Goal: Task Accomplishment & Management: Manage account settings

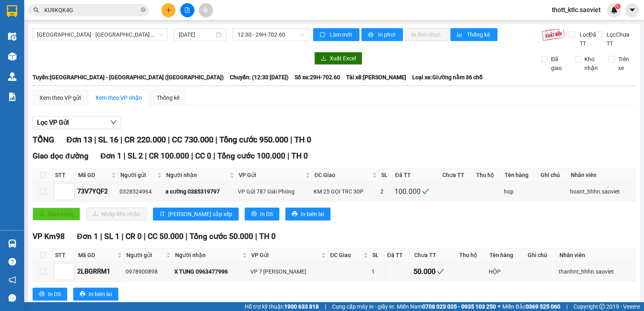
click at [139, 39] on span "[GEOGRAPHIC_DATA] - [GEOGRAPHIC_DATA] ([GEOGRAPHIC_DATA])" at bounding box center [100, 35] width 126 height 12
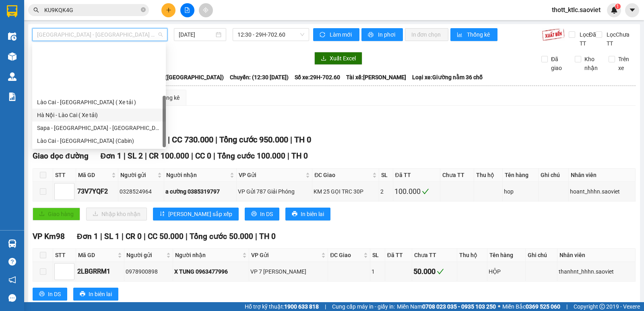
scroll to position [64, 0]
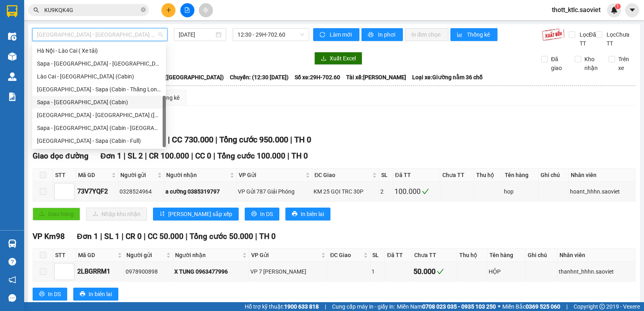
click at [66, 101] on div "Sapa - [GEOGRAPHIC_DATA] (Cabin)" at bounding box center [99, 102] width 124 height 9
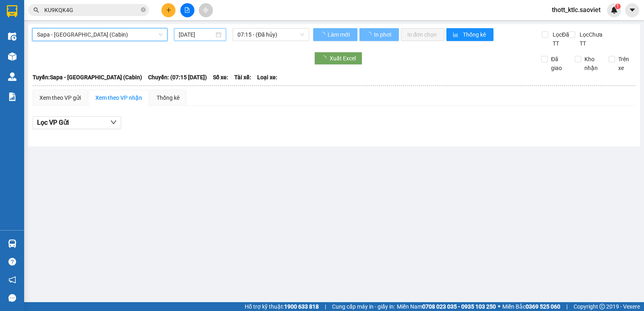
click at [182, 36] on input "[DATE]" at bounding box center [197, 34] width 36 height 9
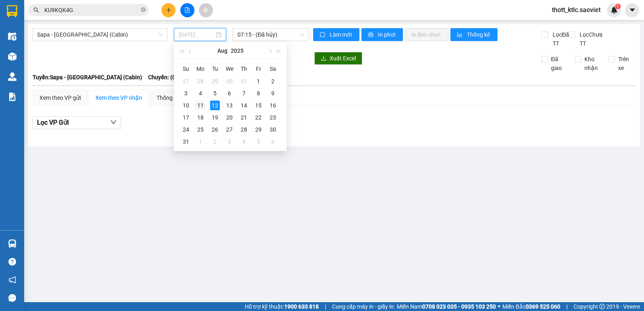
click at [195, 103] on td "11" at bounding box center [200, 105] width 14 height 12
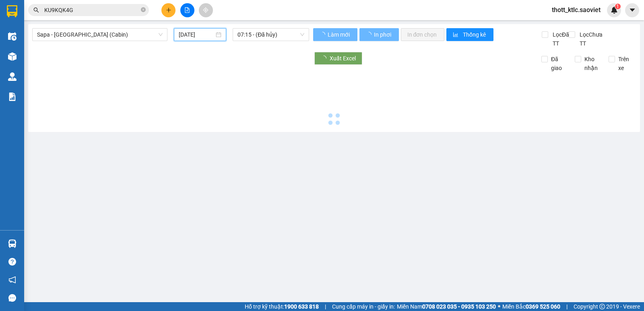
type input "[DATE]"
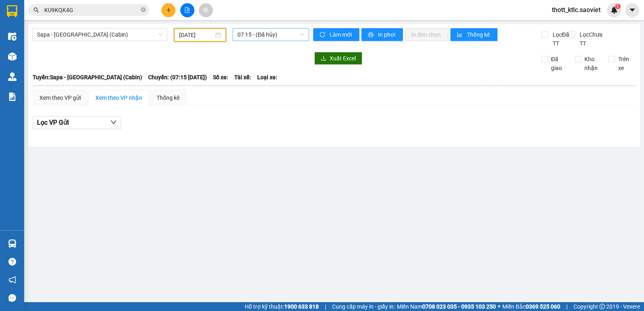
click at [275, 34] on span "07:15 - (Đã hủy)" at bounding box center [271, 35] width 66 height 12
type input "01426"
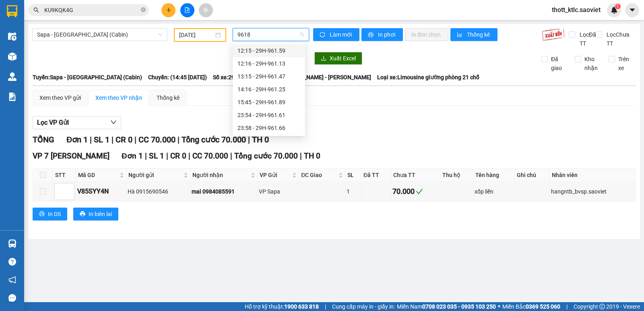
type input "96189"
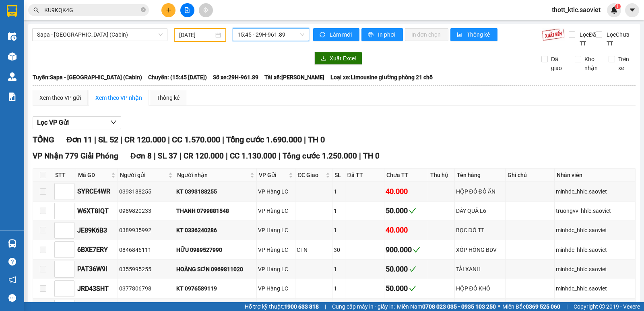
click at [281, 36] on span "15:45 - 29H-961.89" at bounding box center [271, 35] width 66 height 12
type input "00081"
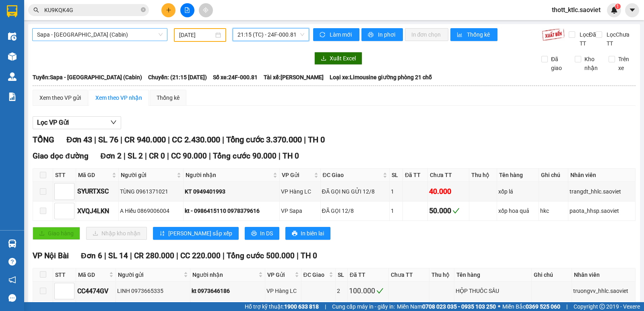
click at [111, 37] on span "Sapa - [GEOGRAPHIC_DATA] (Cabin)" at bounding box center [100, 35] width 126 height 12
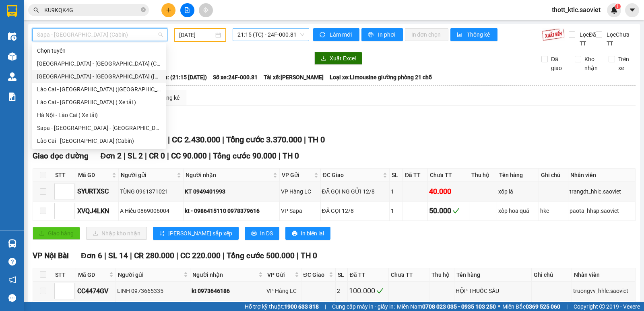
click at [76, 76] on div "[GEOGRAPHIC_DATA] - [GEOGRAPHIC_DATA] ([GEOGRAPHIC_DATA])" at bounding box center [99, 76] width 124 height 9
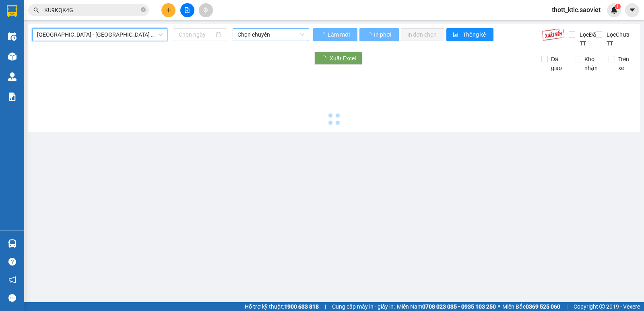
type input "[DATE]"
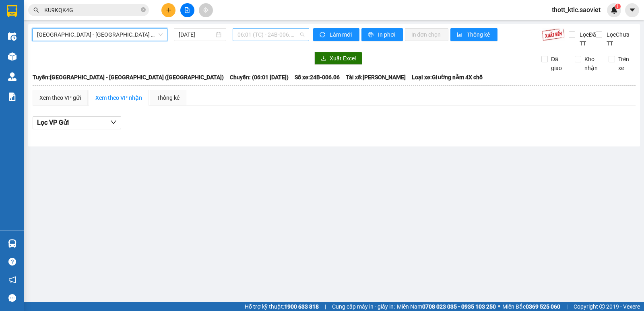
drag, startPoint x: 271, startPoint y: 36, endPoint x: 271, endPoint y: 63, distance: 26.6
click at [271, 36] on span "06:01 (TC) - 24B-006.06" at bounding box center [271, 35] width 66 height 12
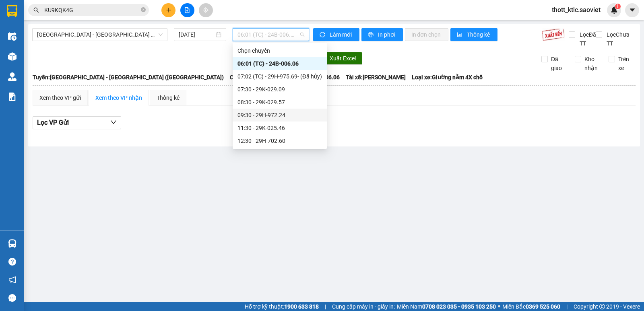
scroll to position [40, 0]
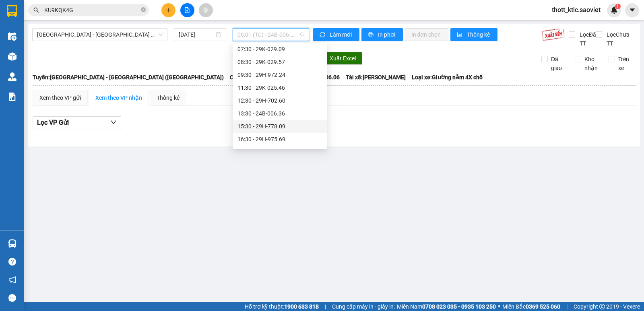
click at [260, 130] on div "15:30 - 29H-778.09" at bounding box center [280, 126] width 85 height 9
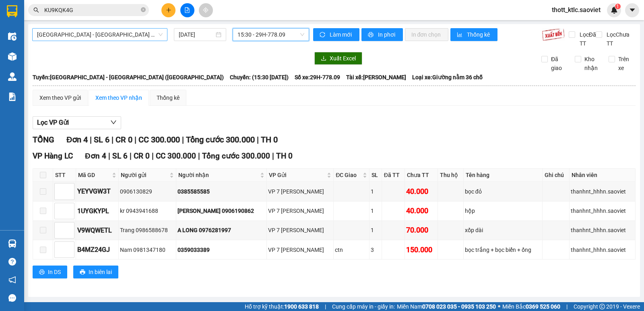
click at [130, 35] on span "[GEOGRAPHIC_DATA] - [GEOGRAPHIC_DATA] ([GEOGRAPHIC_DATA])" at bounding box center [100, 35] width 126 height 12
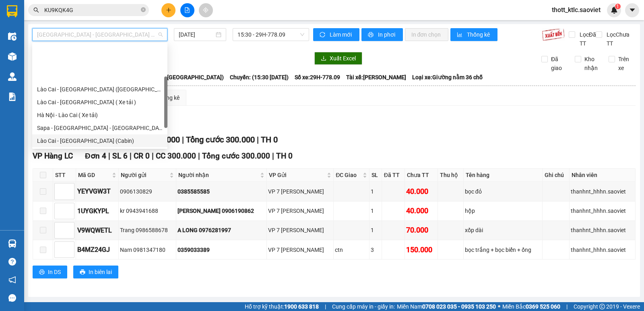
scroll to position [64, 0]
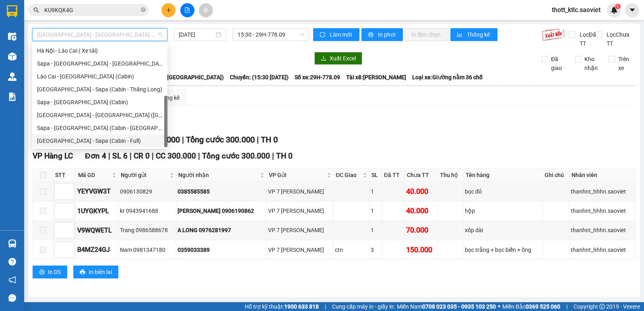
click at [60, 141] on div "[GEOGRAPHIC_DATA] - Sapa (Cabin - Full)" at bounding box center [100, 140] width 126 height 9
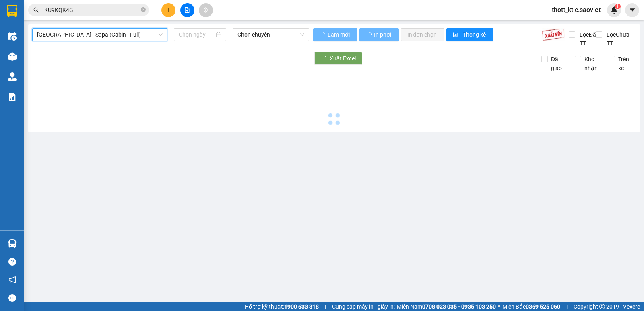
type input "[DATE]"
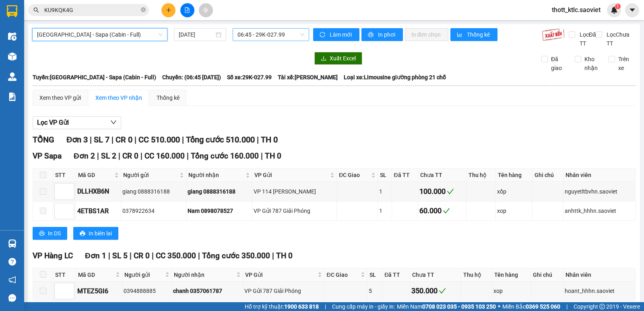
click at [241, 35] on span "06:45 - 29K-027.99" at bounding box center [271, 35] width 66 height 12
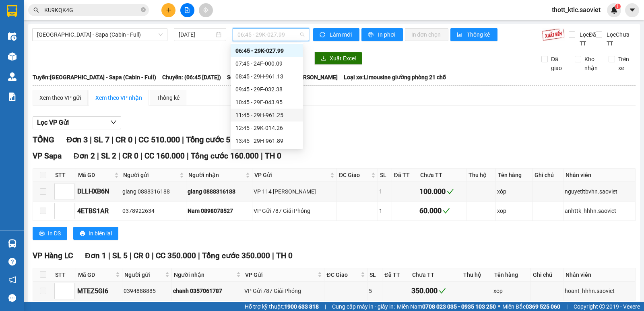
scroll to position [53, 0]
click at [257, 124] on div "15:45 - 24F-000.81" at bounding box center [266, 126] width 63 height 9
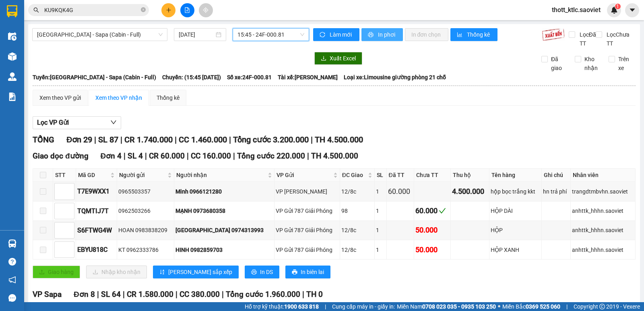
click at [382, 33] on span "In phơi" at bounding box center [387, 34] width 19 height 9
click at [271, 33] on span "15:45 - 24F-000.81" at bounding box center [271, 35] width 66 height 12
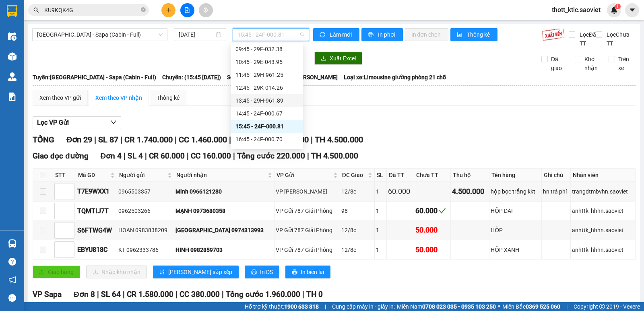
click at [270, 99] on div "13:45 - 29H-961.89" at bounding box center [266, 100] width 63 height 9
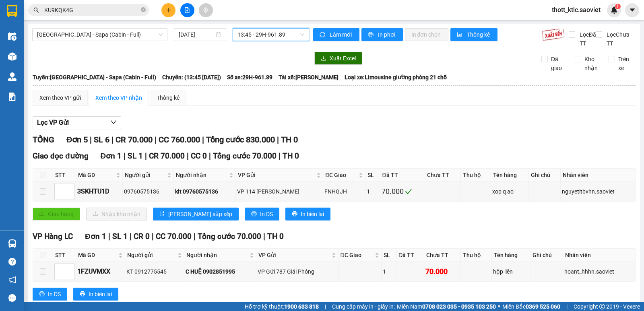
click at [273, 31] on span "13:45 - 29H-961.89" at bounding box center [271, 35] width 66 height 12
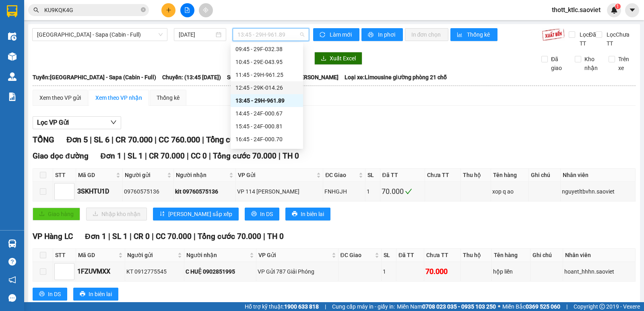
click at [268, 85] on div "12:45 - 29K-014.26" at bounding box center [266, 87] width 63 height 9
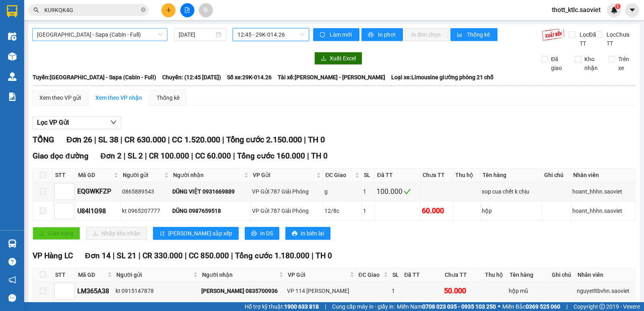
click at [149, 35] on span "[GEOGRAPHIC_DATA] - Sapa (Cabin - Full)" at bounding box center [100, 35] width 126 height 12
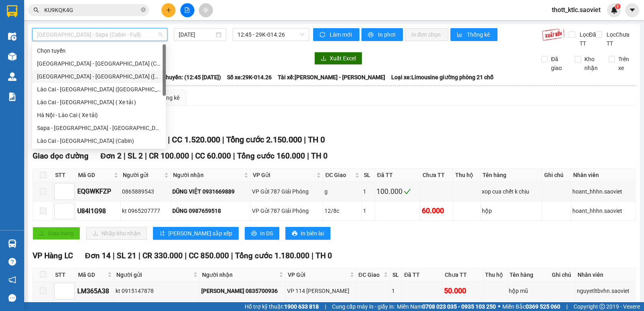
click at [89, 76] on div "[GEOGRAPHIC_DATA] - [GEOGRAPHIC_DATA] ([GEOGRAPHIC_DATA])" at bounding box center [99, 76] width 124 height 9
type input "[DATE]"
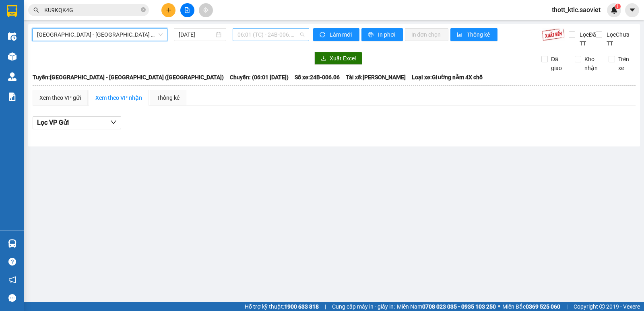
click at [279, 32] on span "06:01 (TC) - 24B-006.06" at bounding box center [271, 35] width 66 height 12
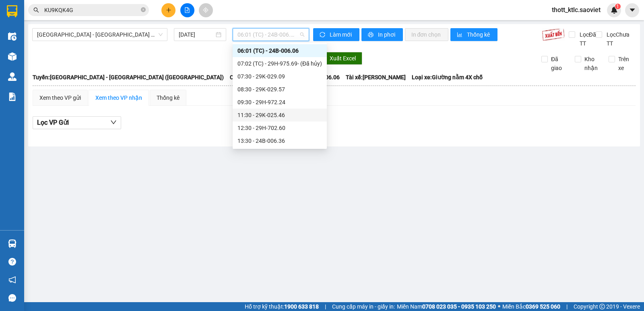
scroll to position [53, 0]
click at [269, 114] on div "15:30 - 29H-778.09" at bounding box center [280, 113] width 85 height 9
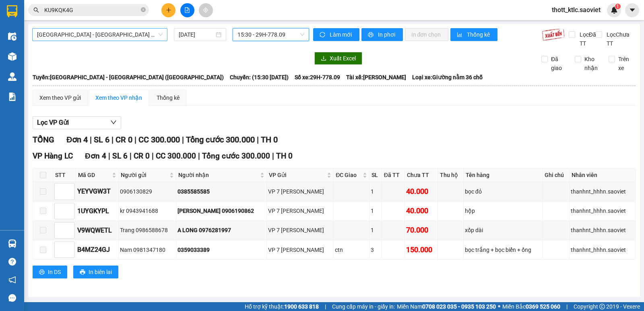
click at [107, 38] on span "[GEOGRAPHIC_DATA] - [GEOGRAPHIC_DATA] ([GEOGRAPHIC_DATA])" at bounding box center [100, 35] width 126 height 12
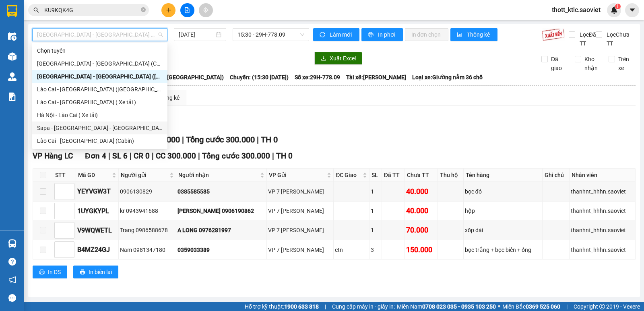
click at [67, 125] on div "Sapa - [GEOGRAPHIC_DATA] - [GEOGRAPHIC_DATA] ([GEOGRAPHIC_DATA])" at bounding box center [100, 128] width 126 height 9
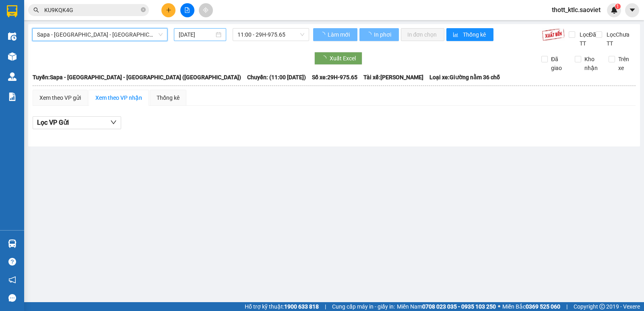
click at [200, 33] on input "[DATE]" at bounding box center [197, 34] width 36 height 9
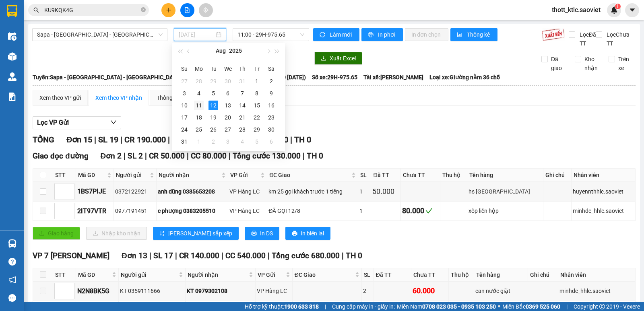
click at [199, 105] on div "11" at bounding box center [199, 106] width 10 height 10
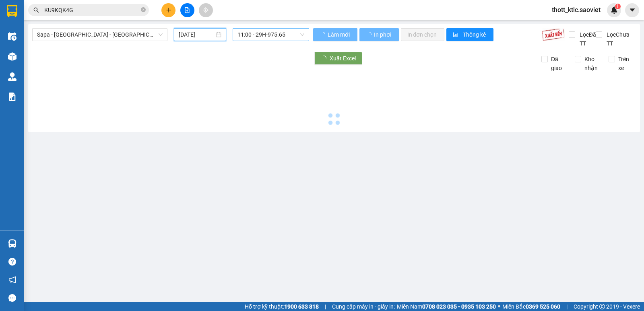
type input "[DATE]"
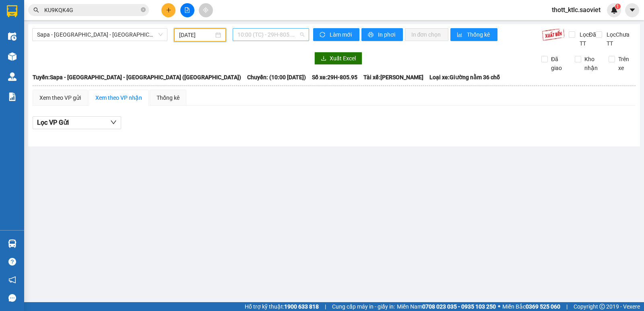
click at [277, 34] on span "10:00 (TC) - 29H-805.95 - (Đã hủy)" at bounding box center [271, 35] width 66 height 12
type input "77809"
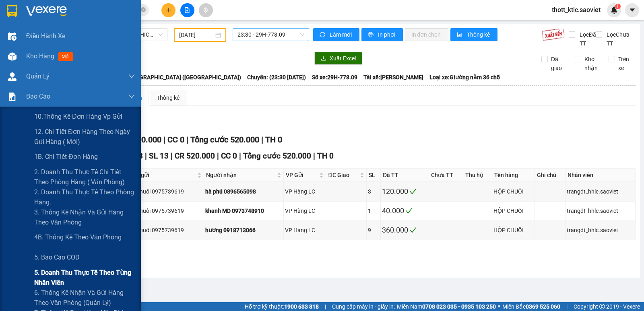
click at [45, 279] on span "5. Doanh thu thực tế theo từng nhân viên" at bounding box center [84, 278] width 101 height 20
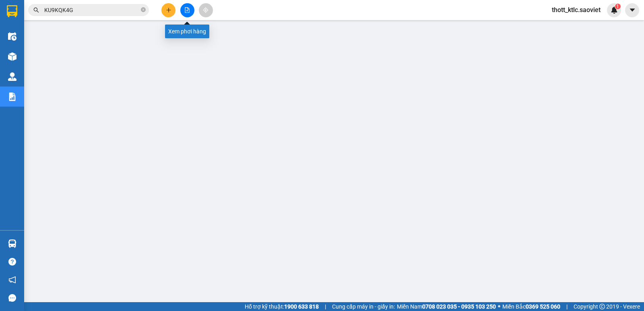
click at [186, 12] on icon "file-add" at bounding box center [187, 10] width 4 height 6
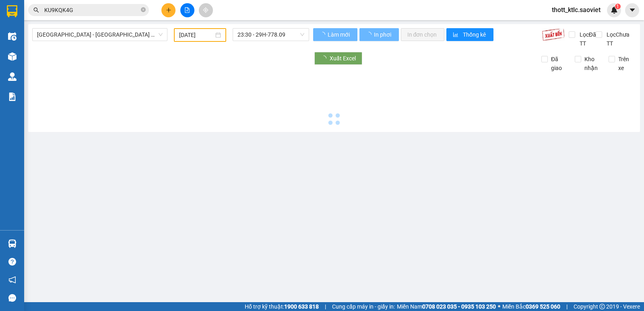
type input "[DATE]"
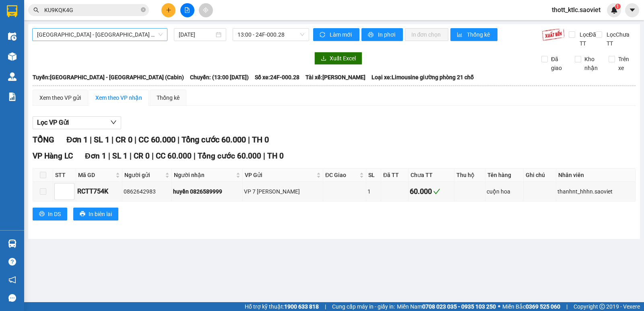
click at [125, 33] on span "[GEOGRAPHIC_DATA] - [GEOGRAPHIC_DATA] (Cabin)" at bounding box center [100, 35] width 126 height 12
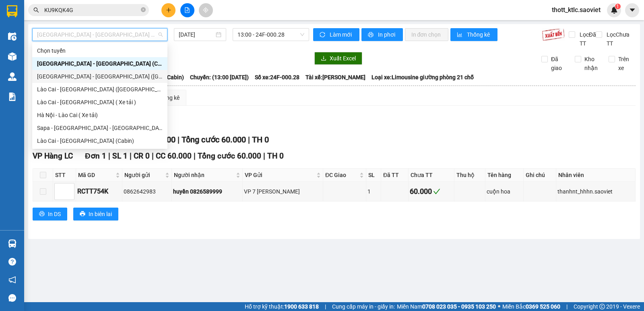
click at [80, 75] on div "[GEOGRAPHIC_DATA] - [GEOGRAPHIC_DATA] ([GEOGRAPHIC_DATA])" at bounding box center [100, 76] width 126 height 9
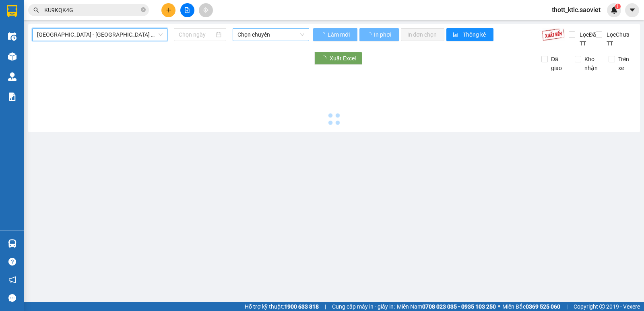
type input "[DATE]"
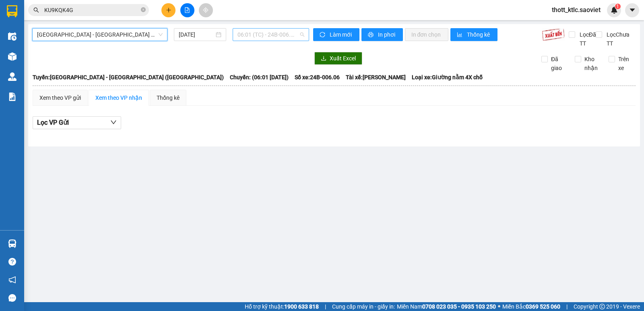
click at [291, 36] on span "06:01 (TC) - 24B-006.06" at bounding box center [271, 35] width 66 height 12
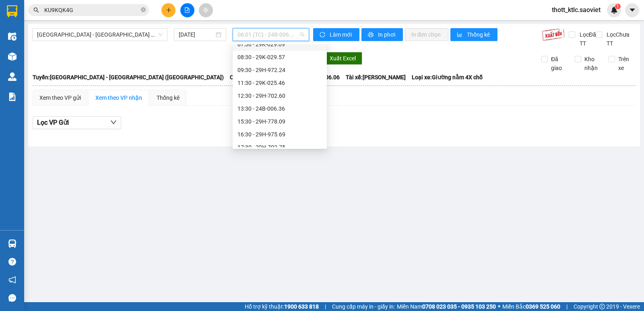
scroll to position [81, 0]
click at [262, 98] on div "16:30 - 29H-975.69" at bounding box center [280, 99] width 85 height 9
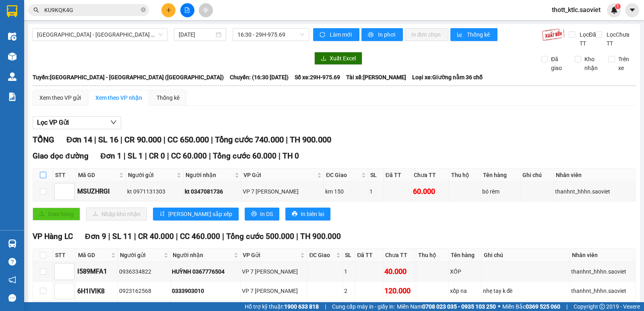
click at [46, 175] on input "checkbox" at bounding box center [43, 175] width 6 height 6
checkbox input "true"
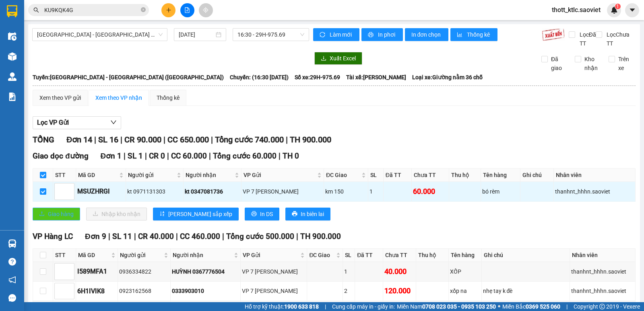
click at [51, 212] on span "Giao hàng" at bounding box center [61, 214] width 26 height 9
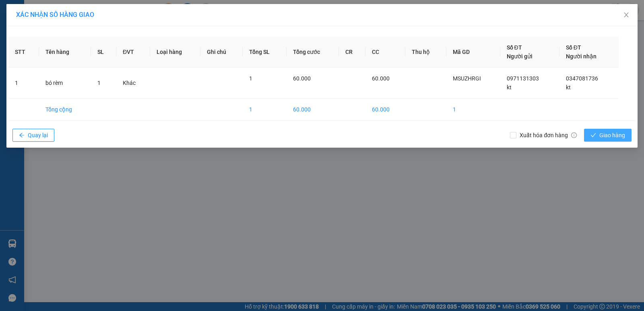
click at [607, 133] on span "Giao hàng" at bounding box center [612, 135] width 26 height 9
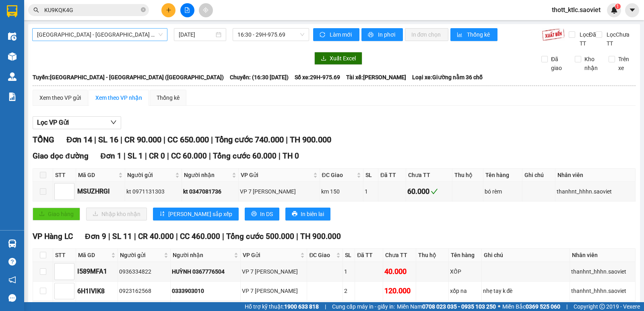
click at [120, 35] on span "[GEOGRAPHIC_DATA] - [GEOGRAPHIC_DATA] ([GEOGRAPHIC_DATA])" at bounding box center [100, 35] width 126 height 12
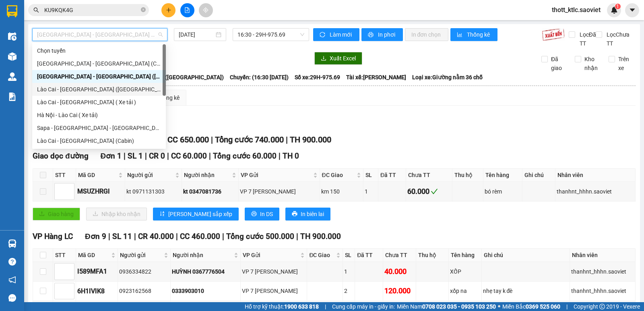
click at [75, 85] on div "Lào Cai - [GEOGRAPHIC_DATA] ([GEOGRAPHIC_DATA])" at bounding box center [99, 89] width 124 height 9
type input "[DATE]"
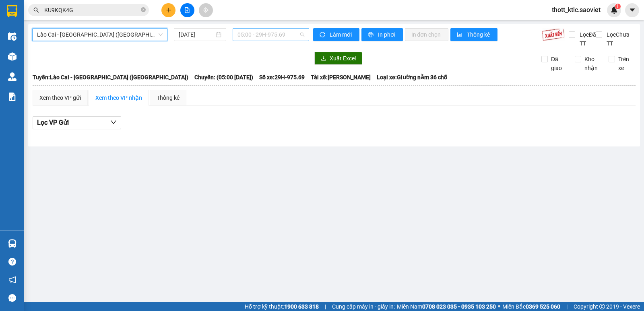
click at [270, 32] on span "05:00 - 29H-975.69" at bounding box center [271, 35] width 66 height 12
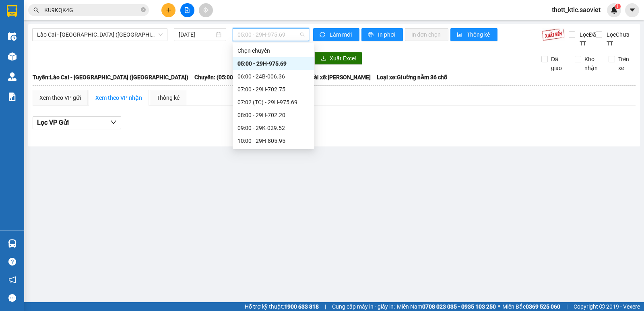
click at [269, 62] on div "05:00 - 29H-975.69" at bounding box center [274, 63] width 72 height 9
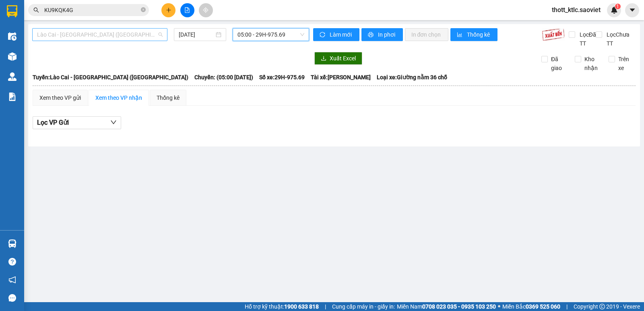
click at [108, 38] on span "Lào Cai - [GEOGRAPHIC_DATA] ([GEOGRAPHIC_DATA])" at bounding box center [100, 35] width 126 height 12
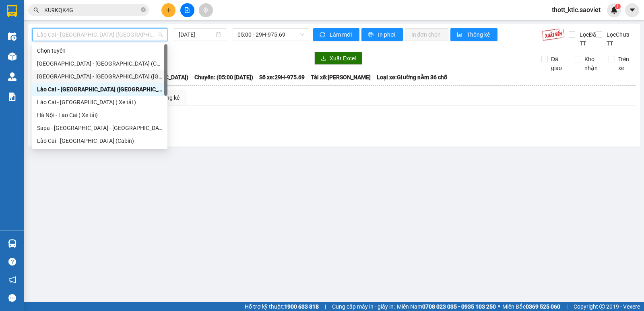
drag, startPoint x: 83, startPoint y: 74, endPoint x: 114, endPoint y: 56, distance: 35.2
click at [83, 74] on div "[GEOGRAPHIC_DATA] - [GEOGRAPHIC_DATA] ([GEOGRAPHIC_DATA])" at bounding box center [100, 76] width 126 height 9
type input "[DATE]"
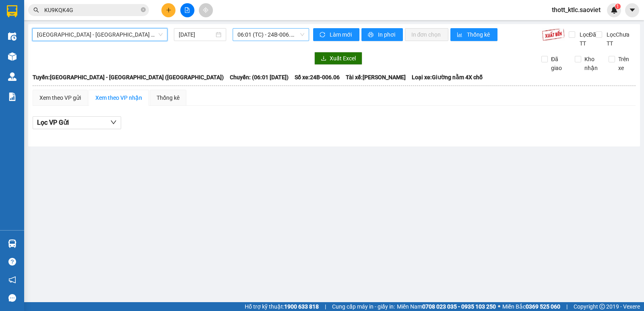
click at [283, 33] on span "06:01 (TC) - 24B-006.06" at bounding box center [271, 35] width 66 height 12
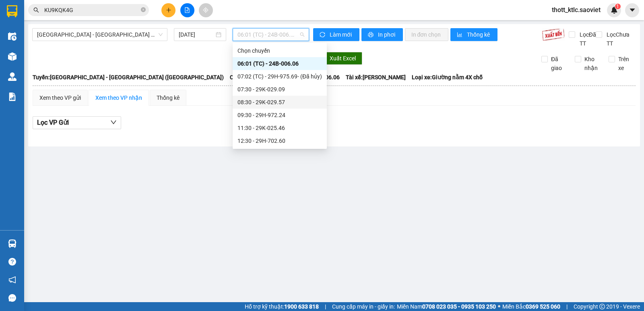
scroll to position [81, 0]
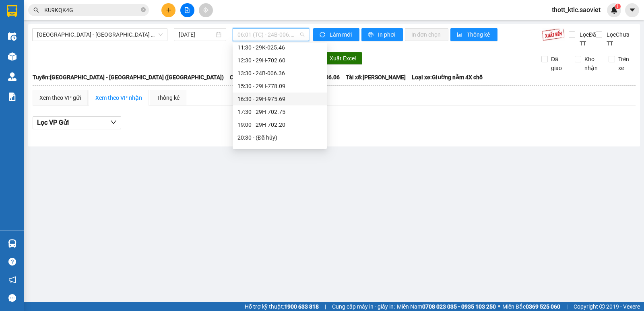
click at [259, 102] on div "16:30 - 29H-975.69" at bounding box center [280, 99] width 85 height 9
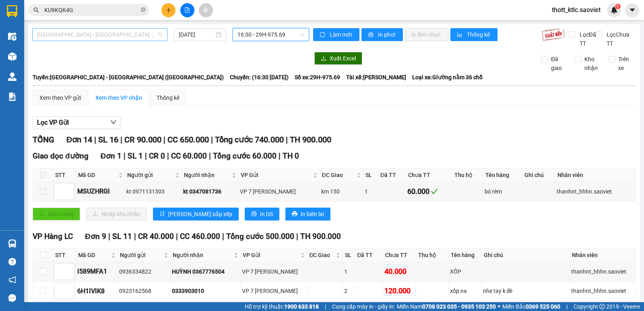
click at [136, 36] on span "[GEOGRAPHIC_DATA] - [GEOGRAPHIC_DATA] ([GEOGRAPHIC_DATA])" at bounding box center [100, 35] width 126 height 12
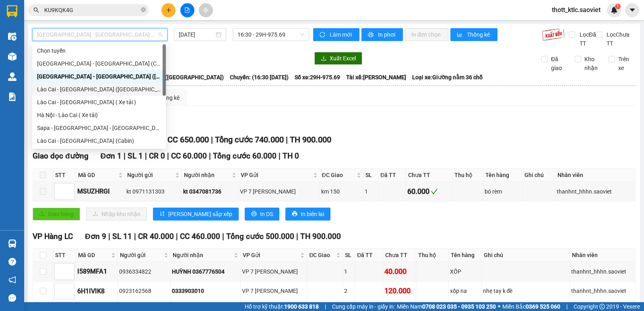
click at [60, 91] on div "Lào Cai - [GEOGRAPHIC_DATA] ([GEOGRAPHIC_DATA])" at bounding box center [99, 89] width 124 height 9
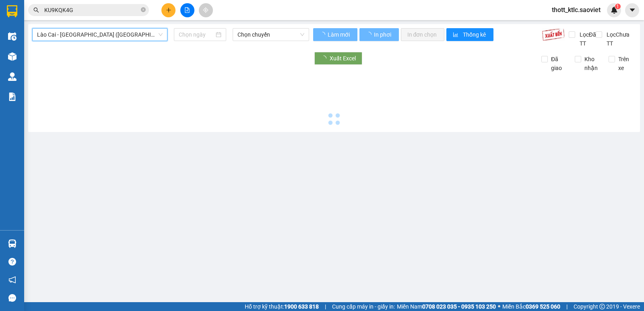
type input "[DATE]"
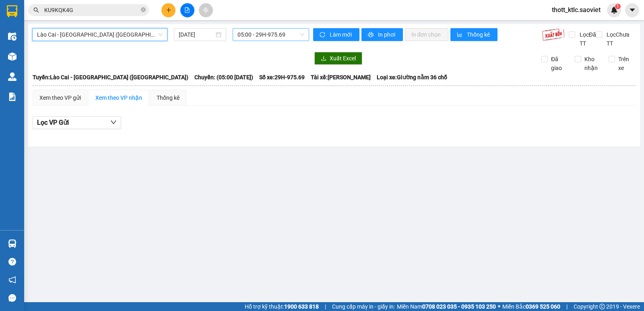
click at [266, 33] on span "05:00 - 29H-975.69" at bounding box center [271, 35] width 66 height 12
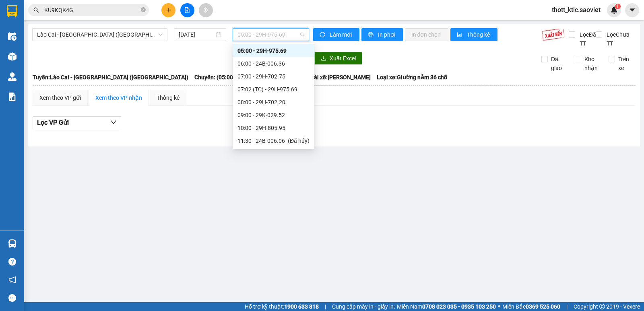
click at [280, 51] on div "05:00 - 29H-975.69" at bounding box center [274, 50] width 72 height 9
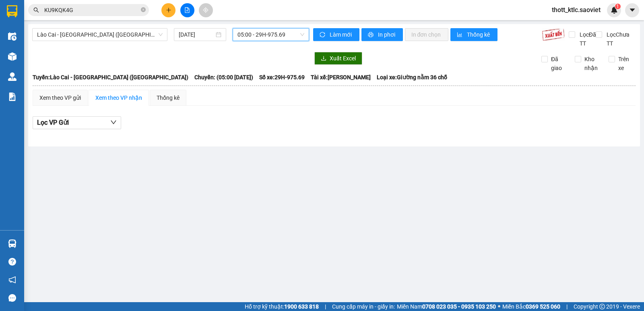
click at [286, 35] on span "05:00 - 29H-975.69" at bounding box center [271, 35] width 66 height 12
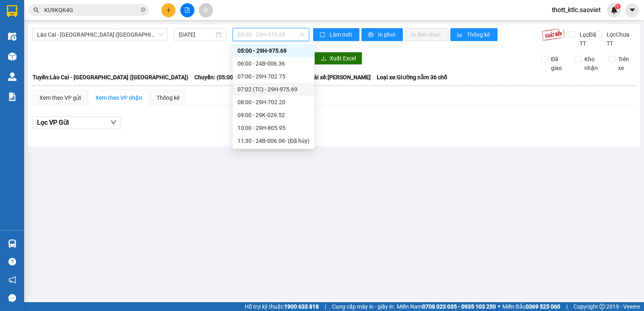
click at [289, 88] on div "07:02 (TC) - 29H-975.69" at bounding box center [274, 89] width 72 height 9
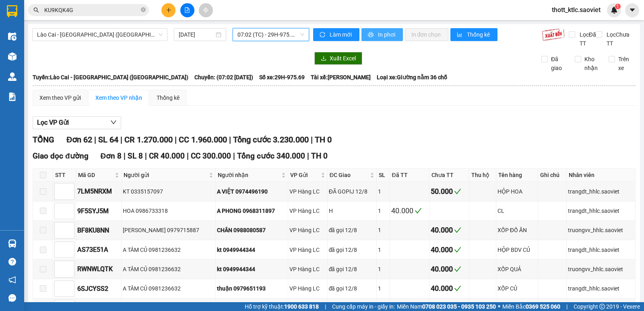
click at [382, 37] on span "In phơi" at bounding box center [387, 34] width 19 height 9
click at [399, 142] on div "TỔNG Đơn 62 | SL 64 | CR 1.270.000 | CC 1.960.000 | Tổng cước 3.230.000 | TH 0" at bounding box center [334, 140] width 603 height 12
drag, startPoint x: 94, startPoint y: 35, endPoint x: 96, endPoint y: 48, distance: 13.0
click at [94, 36] on span "Lào Cai - [GEOGRAPHIC_DATA] ([GEOGRAPHIC_DATA])" at bounding box center [100, 35] width 126 height 12
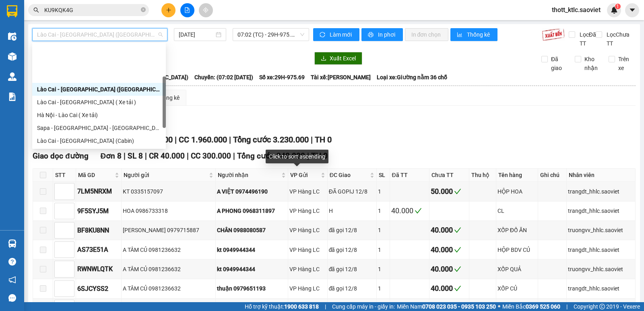
scroll to position [64, 0]
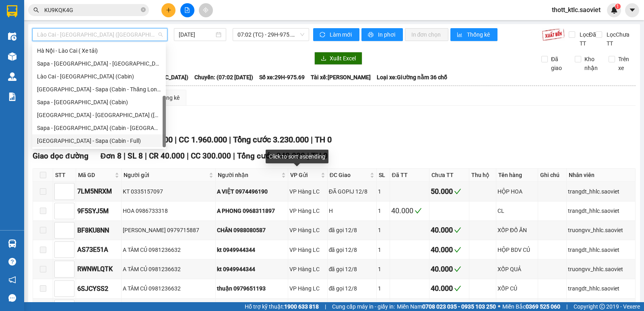
click at [52, 145] on div "[GEOGRAPHIC_DATA] - Sapa (Cabin - Full)" at bounding box center [99, 140] width 124 height 9
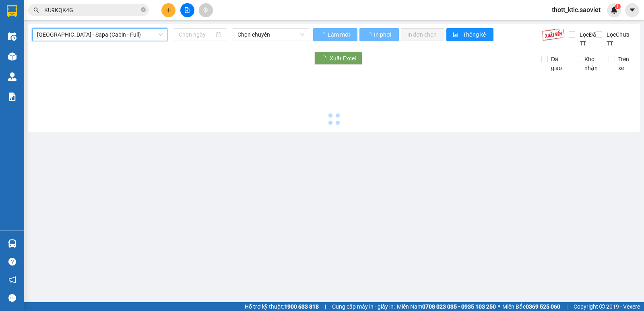
type input "[DATE]"
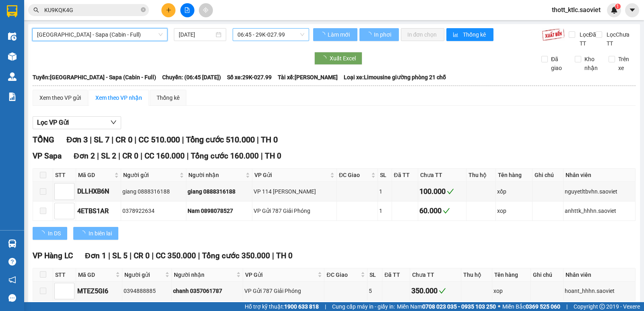
click at [279, 34] on span "06:45 - 29K-027.99" at bounding box center [271, 35] width 66 height 12
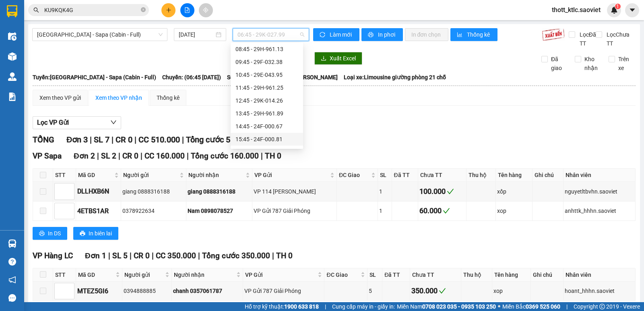
scroll to position [53, 0]
click at [248, 140] on div "16:45 - 24F-000.70" at bounding box center [266, 139] width 63 height 9
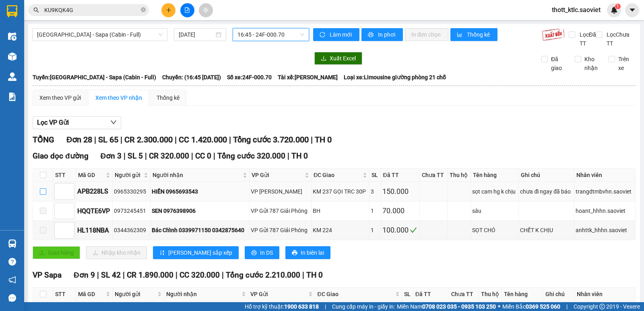
click at [41, 191] on input "checkbox" at bounding box center [43, 191] width 6 height 6
checkbox input "true"
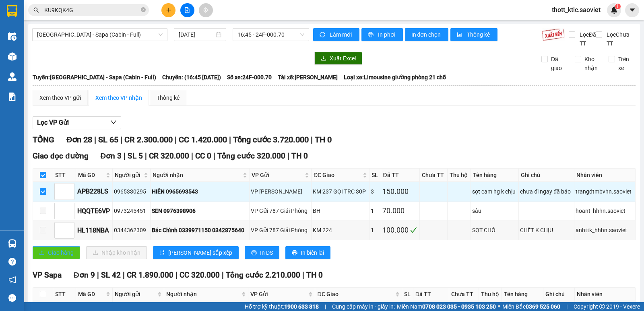
click at [60, 258] on button "Giao hàng" at bounding box center [57, 252] width 48 height 13
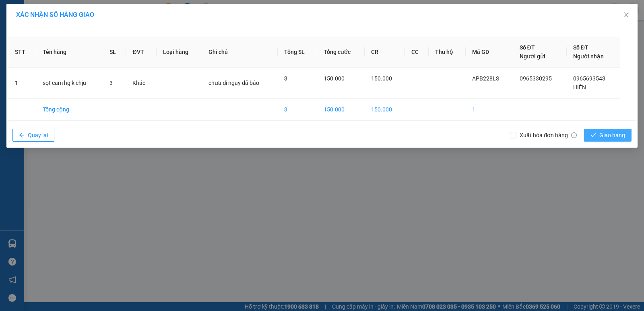
click at [616, 133] on span "Giao hàng" at bounding box center [612, 135] width 26 height 9
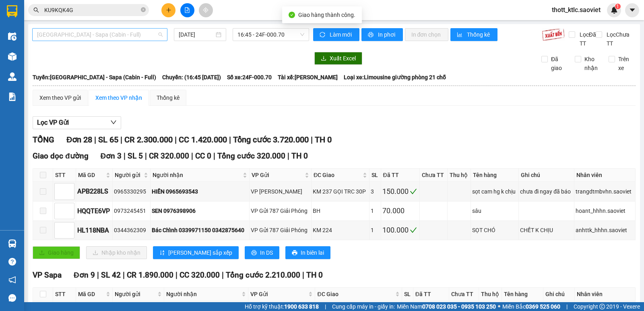
click at [100, 35] on span "[GEOGRAPHIC_DATA] - Sapa (Cabin - Full)" at bounding box center [100, 35] width 126 height 12
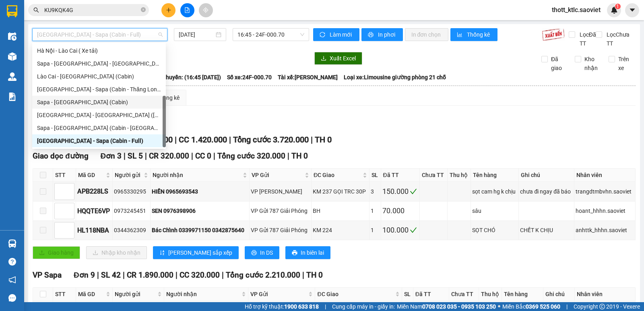
click at [71, 99] on div "Sapa - [GEOGRAPHIC_DATA] (Cabin)" at bounding box center [99, 102] width 124 height 9
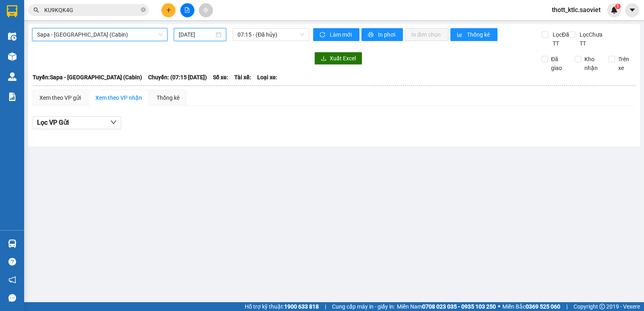
click at [204, 35] on input "[DATE]" at bounding box center [197, 34] width 36 height 9
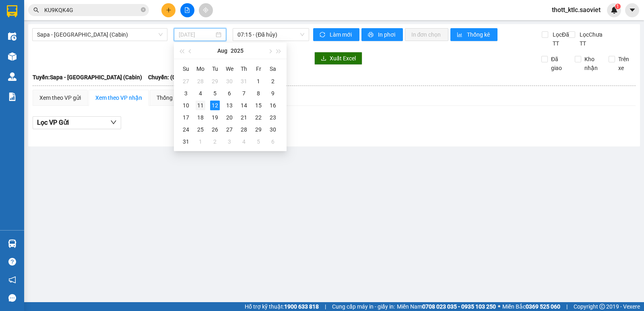
click at [198, 104] on div "11" at bounding box center [201, 106] width 10 height 10
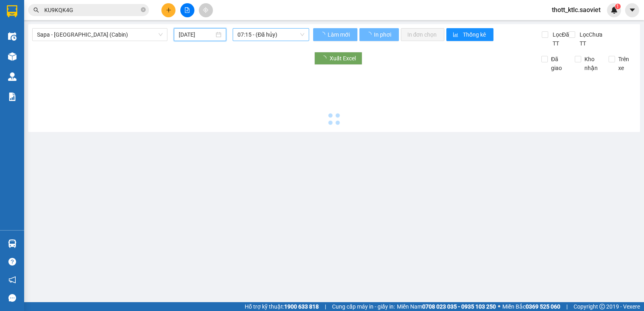
type input "[DATE]"
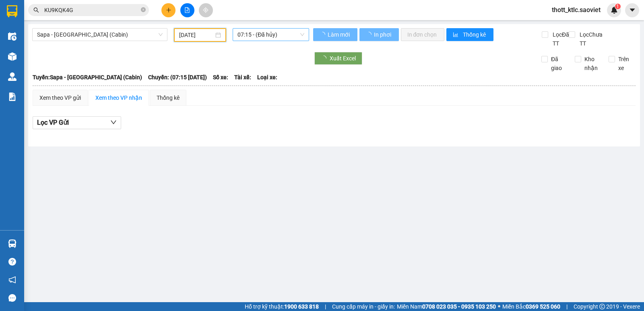
click at [279, 35] on span "07:15 - (Đã hủy)" at bounding box center [271, 35] width 66 height 12
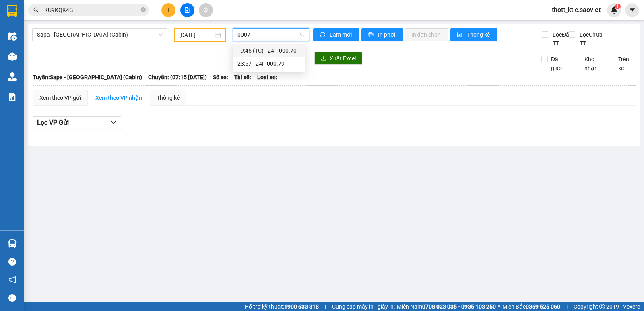
type input "00070"
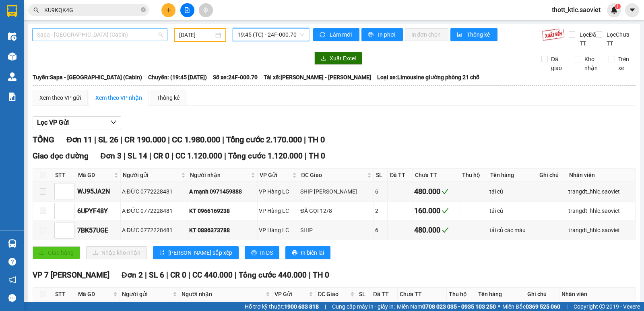
click at [115, 31] on span "Sapa - [GEOGRAPHIC_DATA] (Cabin)" at bounding box center [100, 35] width 126 height 12
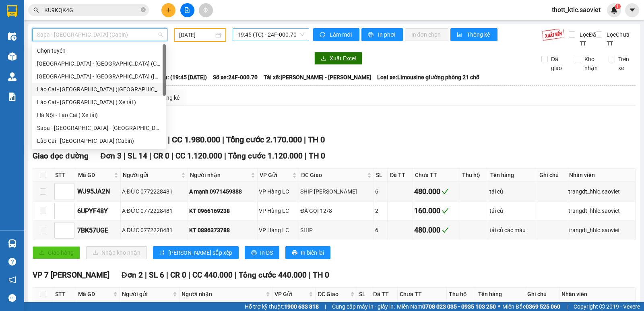
click at [67, 89] on div "Lào Cai - [GEOGRAPHIC_DATA] ([GEOGRAPHIC_DATA])" at bounding box center [99, 89] width 124 height 9
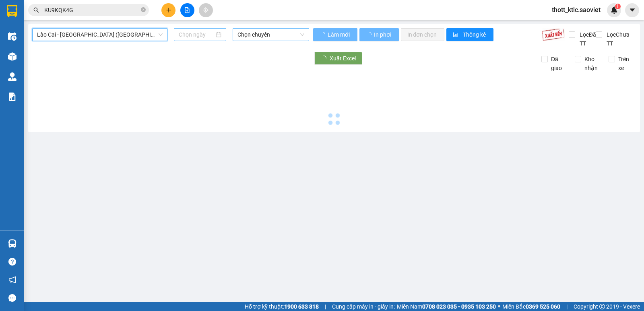
type input "[DATE]"
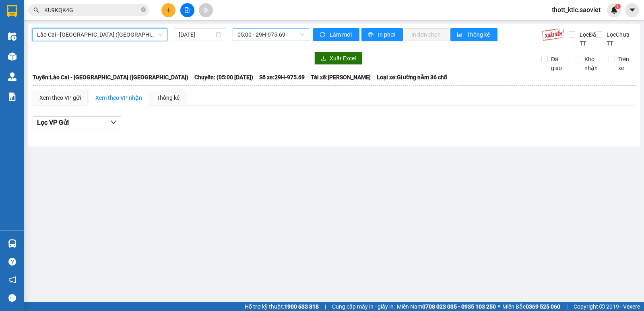
click at [126, 34] on span "Lào Cai - [GEOGRAPHIC_DATA] ([GEOGRAPHIC_DATA])" at bounding box center [100, 35] width 126 height 12
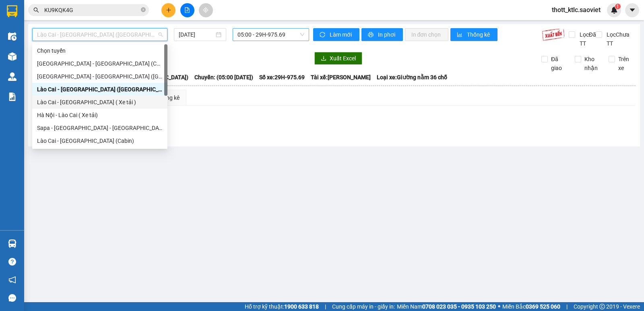
drag, startPoint x: 56, startPoint y: 114, endPoint x: 63, endPoint y: 99, distance: 16.0
click at [63, 99] on div "Chọn tuyến [GEOGRAPHIC_DATA] - [GEOGRAPHIC_DATA] ([GEOGRAPHIC_DATA]) [GEOGRAPHI…" at bounding box center [99, 108] width 135 height 129
click at [63, 99] on div "Lào Cai - [GEOGRAPHIC_DATA] ( Xe tải )" at bounding box center [100, 102] width 126 height 9
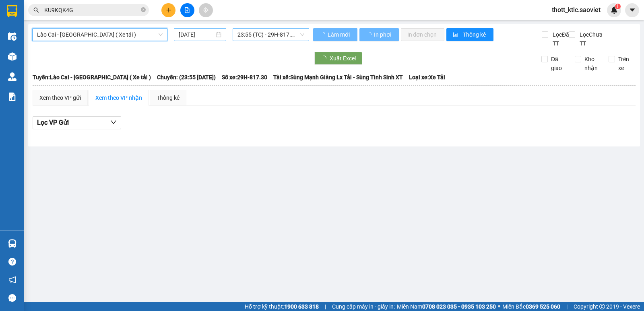
click at [210, 34] on input "[DATE]" at bounding box center [197, 34] width 36 height 9
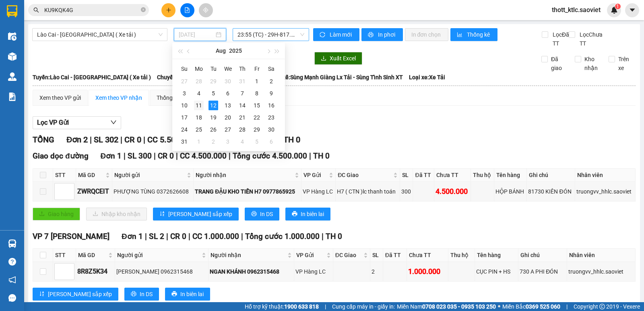
click at [200, 107] on div "11" at bounding box center [199, 106] width 10 height 10
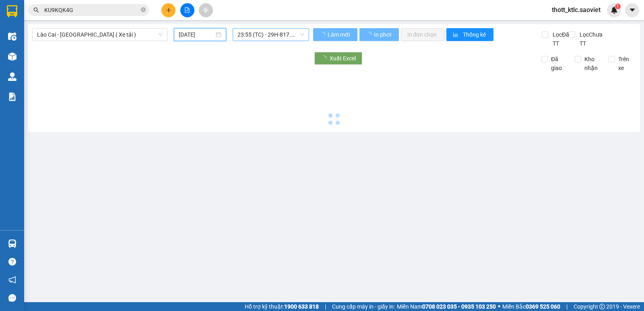
type input "[DATE]"
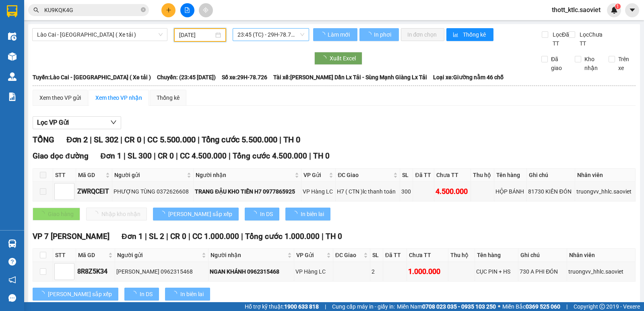
click at [294, 33] on span "23:45 (TC) - 29H-78.726" at bounding box center [271, 35] width 66 height 12
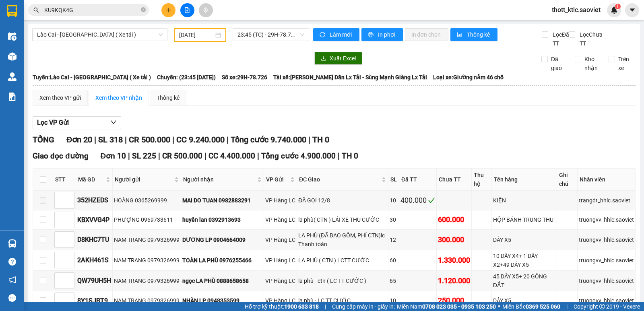
click at [113, 37] on span "Lào Cai - [GEOGRAPHIC_DATA] ( Xe tải )" at bounding box center [100, 35] width 126 height 12
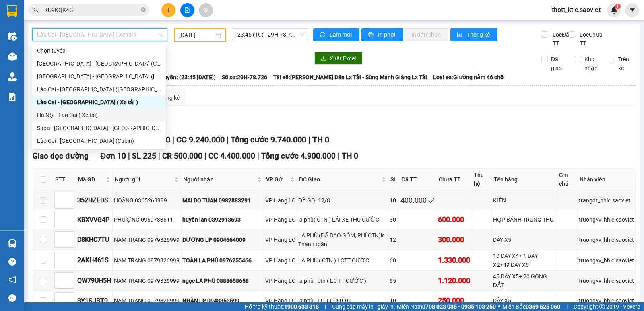
click at [62, 113] on div "Hà Nội - Lào Cai ( Xe tải)" at bounding box center [99, 115] width 124 height 9
type input "[DATE]"
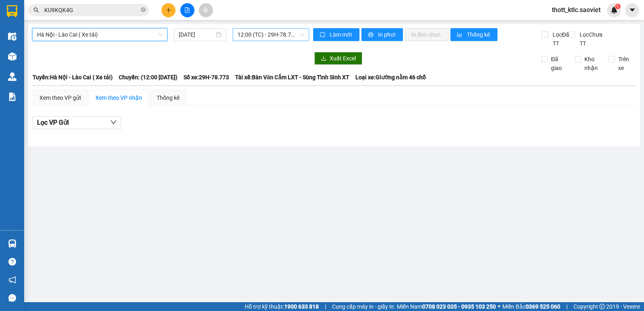
click at [274, 36] on span "12:00 (TC) - 29H-78.773" at bounding box center [271, 35] width 66 height 12
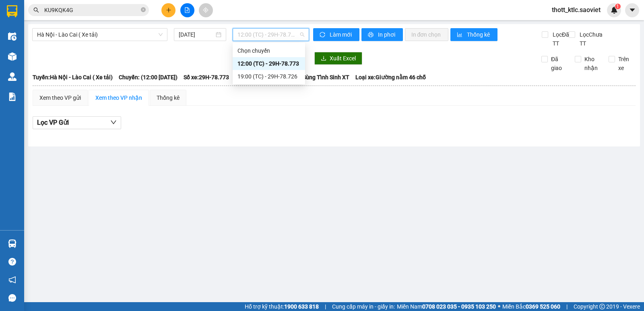
click at [281, 63] on div "12:00 (TC) - 29H-78.773" at bounding box center [269, 63] width 63 height 9
click at [288, 34] on span "12:00 (TC) - 29H-78.773" at bounding box center [271, 35] width 66 height 12
click at [285, 78] on div "19:00 (TC) - 29H-78.726" at bounding box center [269, 76] width 63 height 9
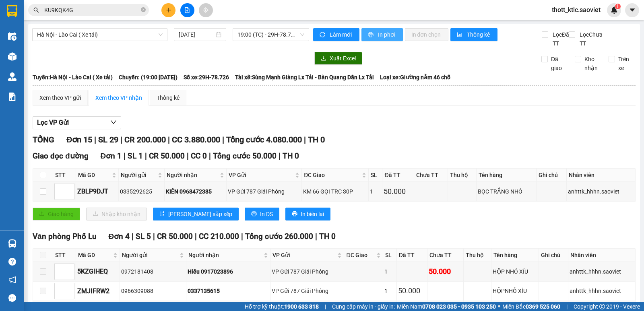
click at [378, 33] on span "In phơi" at bounding box center [387, 34] width 19 height 9
click at [356, 124] on div "Lọc VP Gửi" at bounding box center [334, 122] width 603 height 13
click at [44, 193] on input "checkbox" at bounding box center [43, 191] width 6 height 6
checkbox input "true"
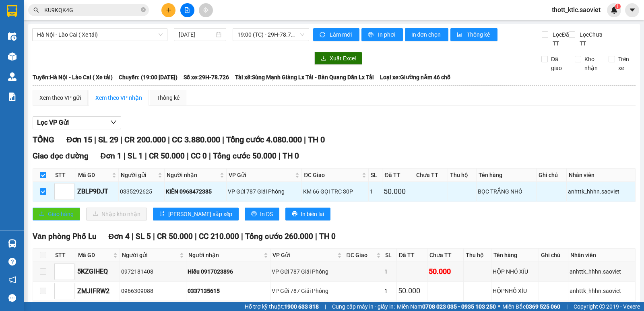
click at [56, 213] on span "Giao hàng" at bounding box center [61, 214] width 26 height 9
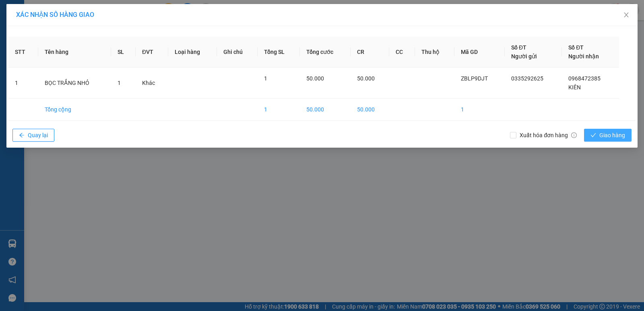
click at [619, 137] on span "Giao hàng" at bounding box center [612, 135] width 26 height 9
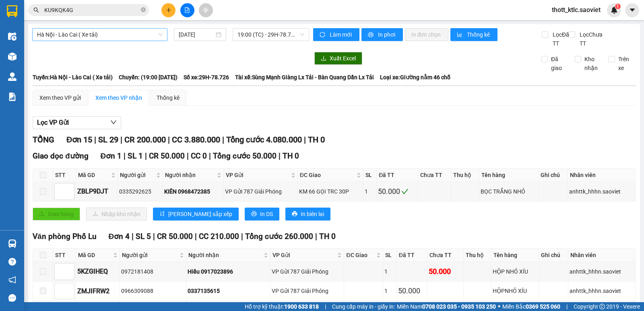
click at [120, 37] on span "Hà Nội - Lào Cai ( Xe tải)" at bounding box center [100, 35] width 126 height 12
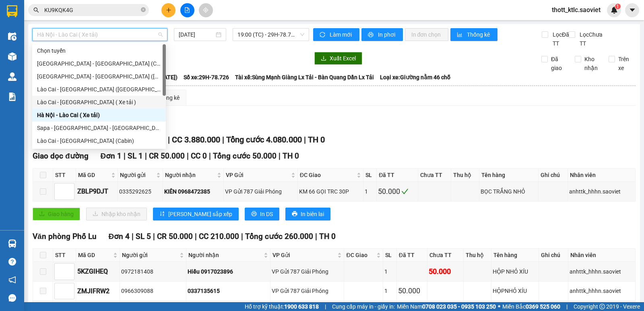
click at [75, 103] on div "Lào Cai - [GEOGRAPHIC_DATA] ( Xe tải )" at bounding box center [99, 102] width 124 height 9
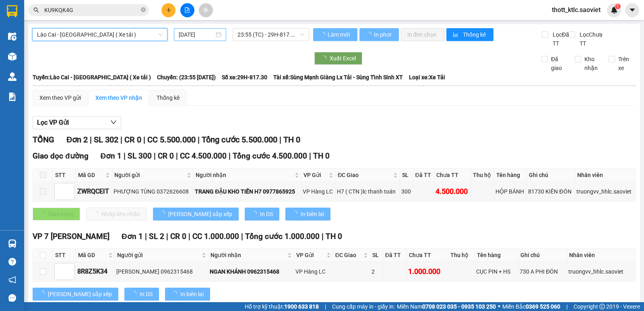
click at [187, 35] on input "[DATE]" at bounding box center [197, 34] width 36 height 9
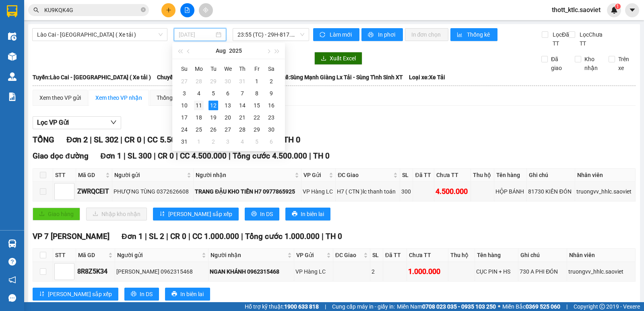
click at [199, 105] on div "11" at bounding box center [199, 106] width 10 height 10
type input "[DATE]"
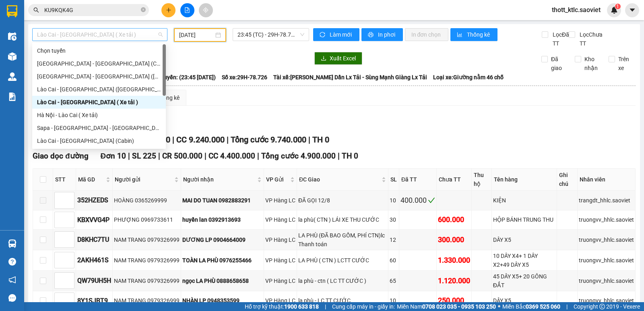
click at [126, 35] on span "Lào Cai - [GEOGRAPHIC_DATA] ( Xe tải )" at bounding box center [100, 35] width 126 height 12
click at [80, 32] on span "Lào Cai - [GEOGRAPHIC_DATA] ( Xe tải )" at bounding box center [100, 35] width 126 height 12
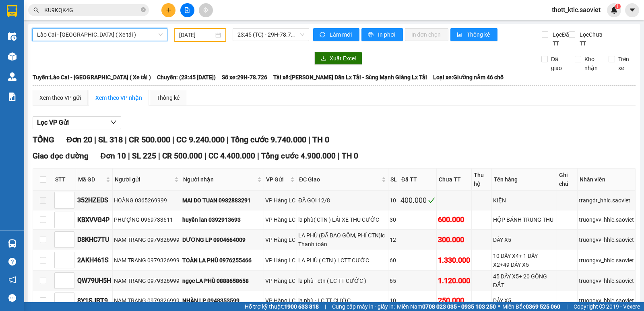
click at [94, 34] on span "Lào Cai - [GEOGRAPHIC_DATA] ( Xe tải )" at bounding box center [100, 35] width 126 height 12
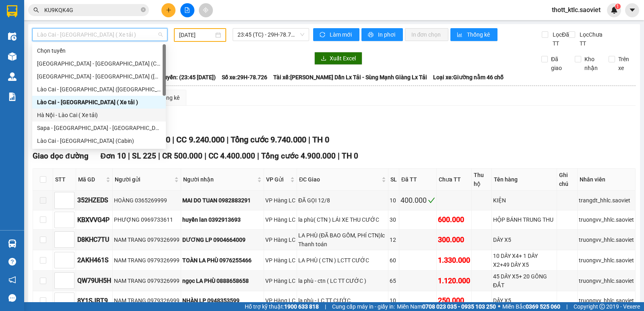
click at [64, 114] on div "Hà Nội - Lào Cai ( Xe tải)" at bounding box center [99, 115] width 124 height 9
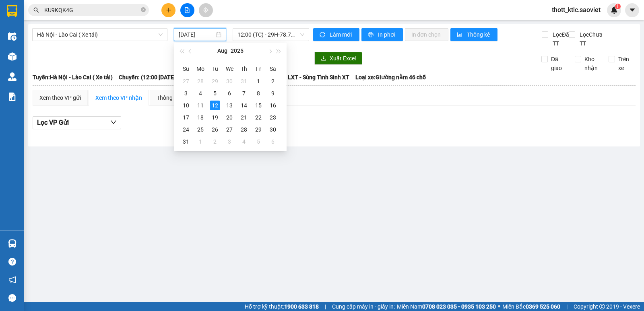
click at [202, 35] on input "[DATE]" at bounding box center [197, 34] width 36 height 9
click at [200, 104] on div "11" at bounding box center [201, 106] width 10 height 10
type input "[DATE]"
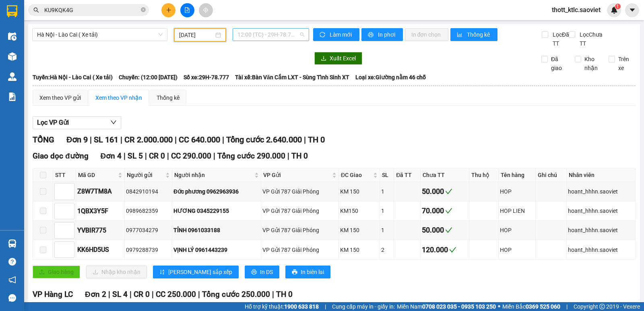
click at [276, 35] on span "12:00 (TC) - 29H-78.777" at bounding box center [271, 35] width 66 height 12
click at [279, 65] on div "12:00 (TC) - 29H-78.777" at bounding box center [266, 63] width 63 height 9
click at [280, 37] on span "12:00 (TC) - 29H-78.777" at bounding box center [271, 35] width 66 height 12
click at [271, 76] on div "18:00 (TC) - 29H-817.30" at bounding box center [266, 76] width 63 height 9
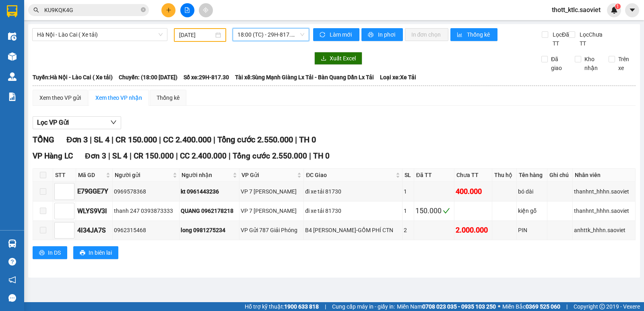
click at [276, 35] on span "18:00 (TC) - 29H-817.30" at bounding box center [271, 35] width 66 height 12
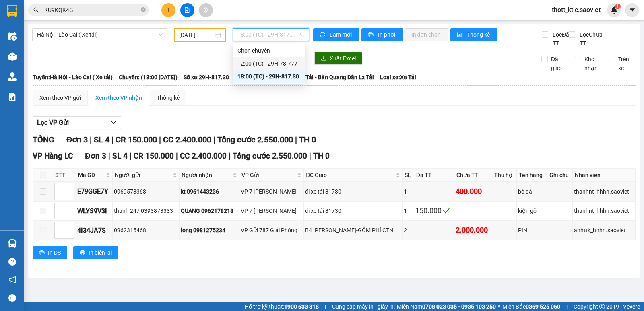
click at [285, 65] on div "12:00 (TC) - 29H-78.777" at bounding box center [269, 63] width 63 height 9
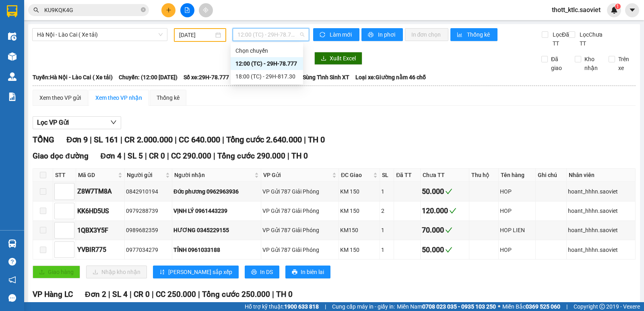
click at [267, 35] on span "12:00 (TC) - 29H-78.777" at bounding box center [271, 35] width 66 height 12
click at [280, 72] on div "18:00 (TC) - 29H-817.30" at bounding box center [266, 76] width 63 height 9
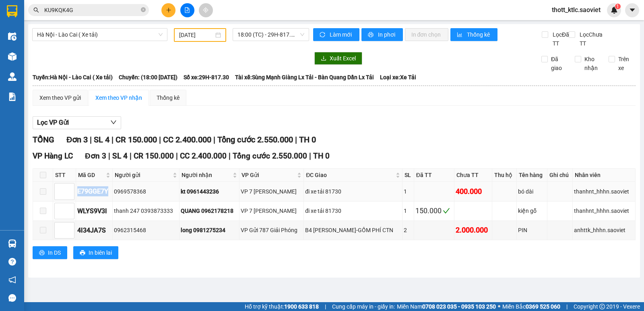
drag, startPoint x: 77, startPoint y: 191, endPoint x: 109, endPoint y: 188, distance: 32.0
click at [109, 188] on td "E79GGE7Y" at bounding box center [94, 191] width 37 height 19
copy div "E79GGE7Y"
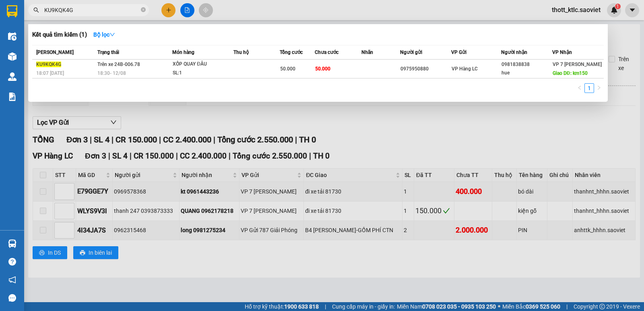
click at [93, 10] on input "KU9KQK4G" at bounding box center [91, 10] width 95 height 9
click at [144, 11] on icon "close-circle" at bounding box center [143, 9] width 5 height 5
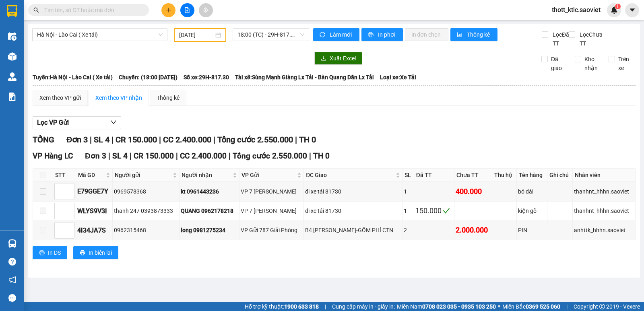
click at [91, 12] on input "text" at bounding box center [91, 10] width 95 height 9
paste input "E79GGE7Y"
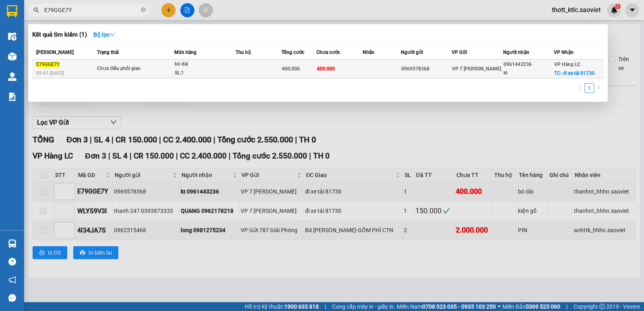
type input "E79GGE7Y"
click at [316, 68] on div "400.000" at bounding box center [299, 68] width 34 height 9
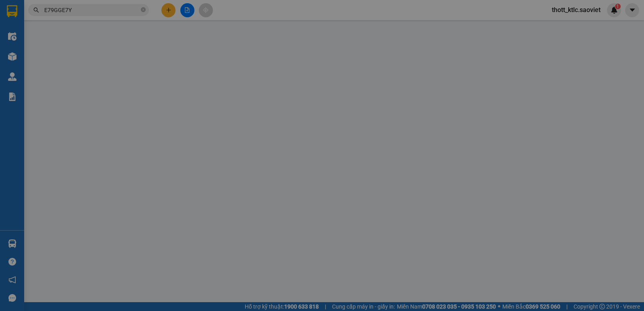
type input "0969578368"
type input "0961443236"
type input "kt"
checkbox input "true"
type input "đi xe tải 81730"
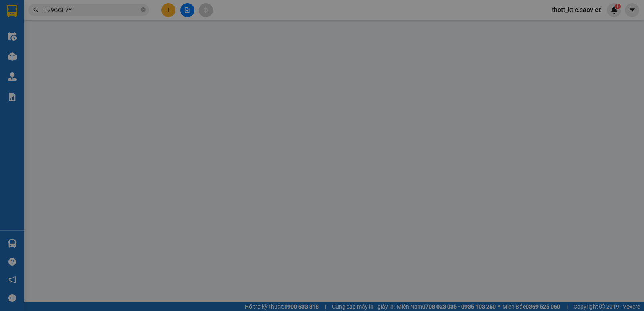
type input "400.000"
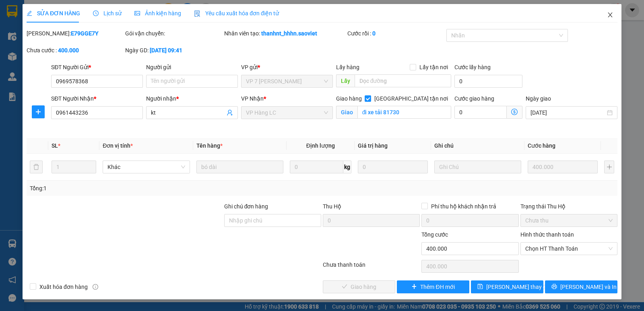
click at [612, 13] on icon "close" at bounding box center [610, 15] width 6 height 6
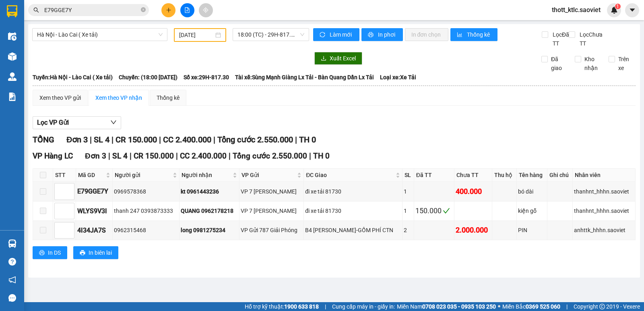
click at [351, 156] on div "VP Hàng LC Đơn 3 | SL 4 | CR 150.000 | CC 2.400.000 | Tổng cước 2.550.000 | TH 0" at bounding box center [334, 156] width 603 height 12
click at [116, 34] on span "Hà Nội - Lào Cai ( Xe tải)" at bounding box center [100, 35] width 126 height 12
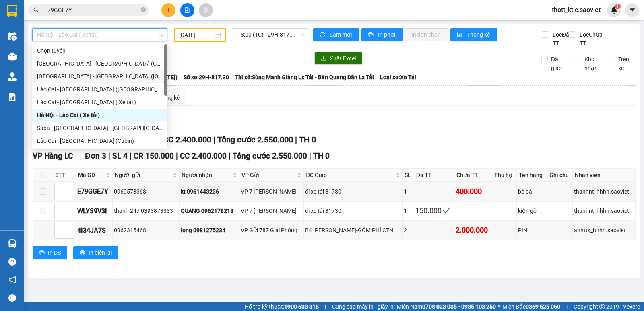
click at [283, 82] on th "Tuyến: [GEOGRAPHIC_DATA] - [GEOGRAPHIC_DATA] ( Xe tải) Chuyến: (18:00 [DATE]) S…" at bounding box center [334, 77] width 604 height 10
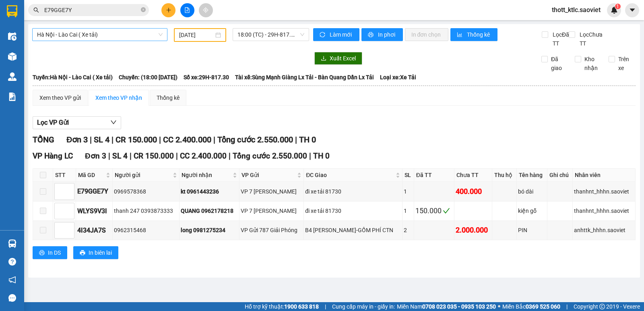
click at [129, 37] on span "Hà Nội - Lào Cai ( Xe tải)" at bounding box center [100, 35] width 126 height 12
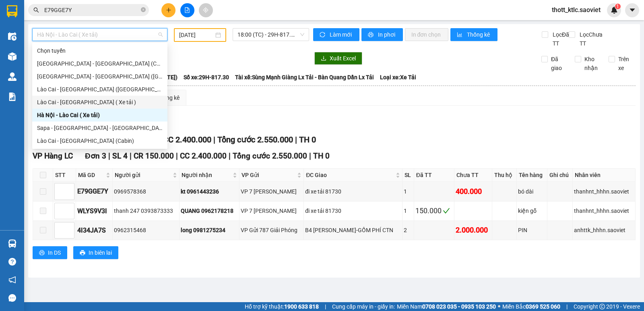
drag, startPoint x: 58, startPoint y: 102, endPoint x: 140, endPoint y: 59, distance: 92.2
click at [58, 101] on div "Lào Cai - [GEOGRAPHIC_DATA] ( Xe tải )" at bounding box center [100, 102] width 126 height 9
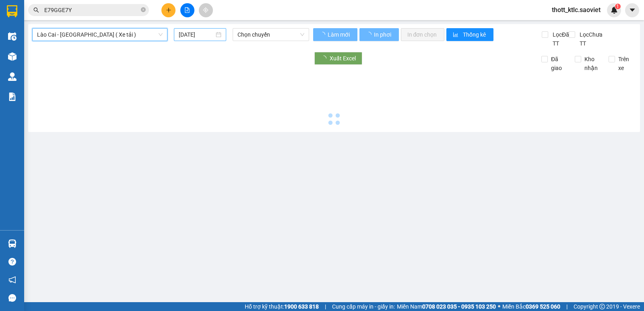
click at [198, 35] on input "[DATE]" at bounding box center [197, 34] width 36 height 9
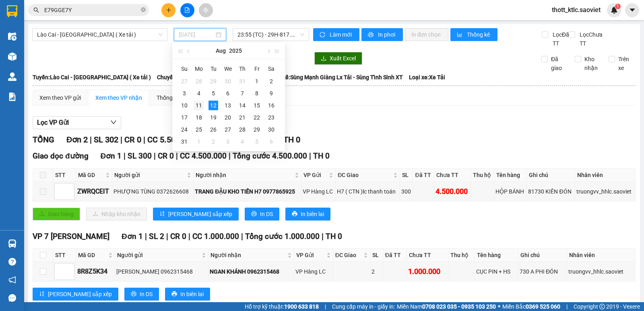
click at [198, 107] on div "11" at bounding box center [199, 106] width 10 height 10
type input "[DATE]"
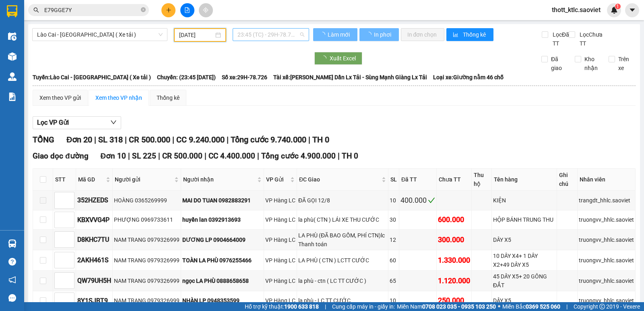
click at [274, 33] on span "23:45 (TC) - 29H-78.726" at bounding box center [271, 35] width 66 height 12
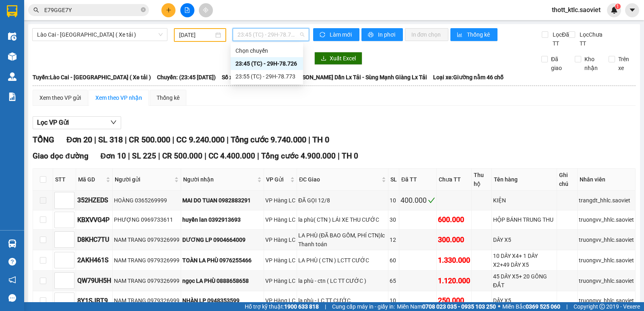
click at [278, 61] on div "23:45 (TC) - 29H-78.726" at bounding box center [266, 63] width 63 height 9
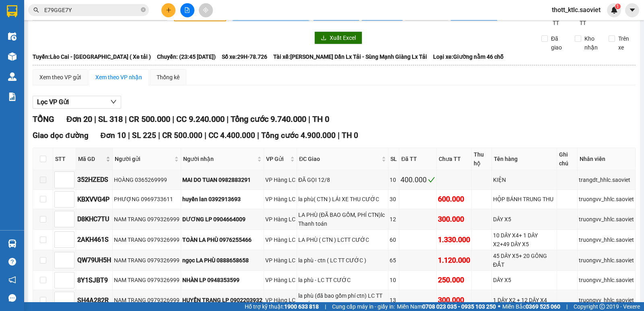
scroll to position [40, 0]
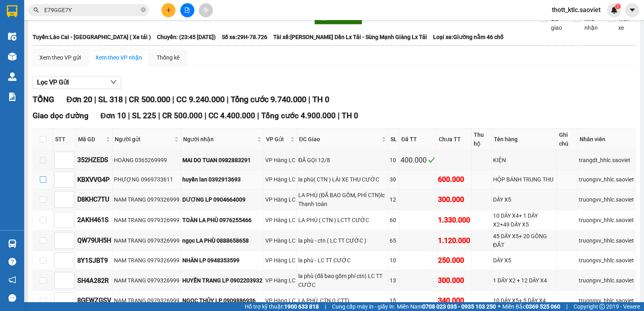
click at [43, 180] on input "checkbox" at bounding box center [43, 179] width 6 height 6
checkbox input "true"
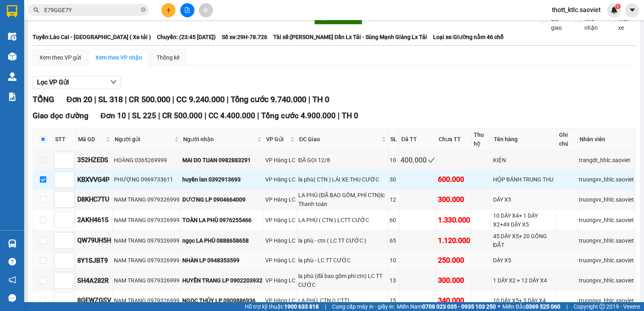
scroll to position [242, 0]
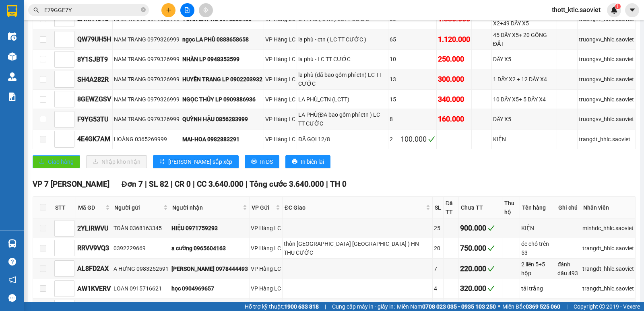
click at [60, 163] on span "Giao hàng" at bounding box center [61, 161] width 26 height 9
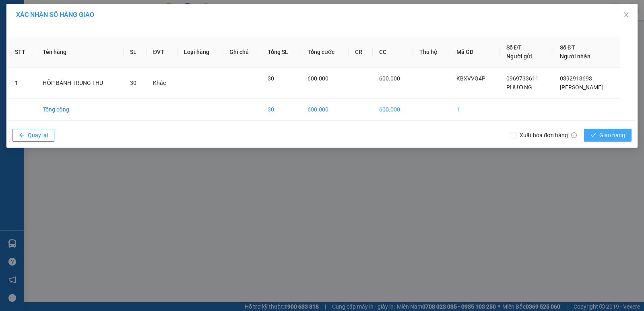
click at [614, 135] on span "Giao hàng" at bounding box center [612, 135] width 26 height 9
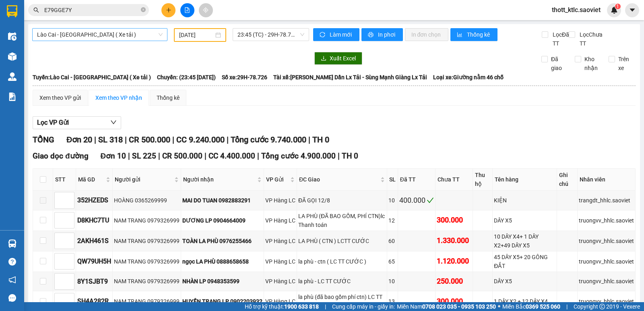
click at [112, 36] on span "Lào Cai - [GEOGRAPHIC_DATA] ( Xe tải )" at bounding box center [100, 35] width 126 height 12
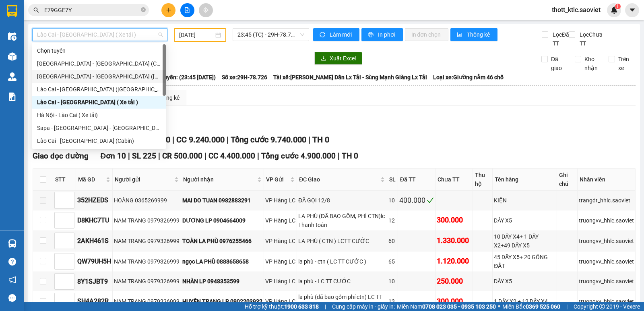
click at [79, 76] on div "[GEOGRAPHIC_DATA] - [GEOGRAPHIC_DATA] ([GEOGRAPHIC_DATA])" at bounding box center [99, 76] width 124 height 9
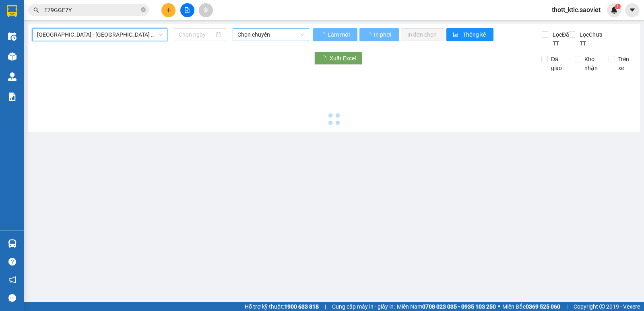
type input "[DATE]"
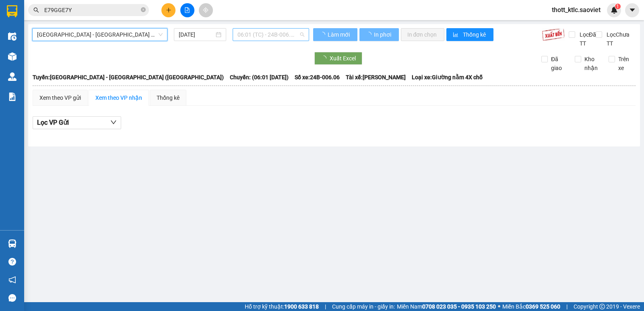
click at [289, 33] on span "06:01 (TC) - 24B-006.06" at bounding box center [271, 35] width 66 height 12
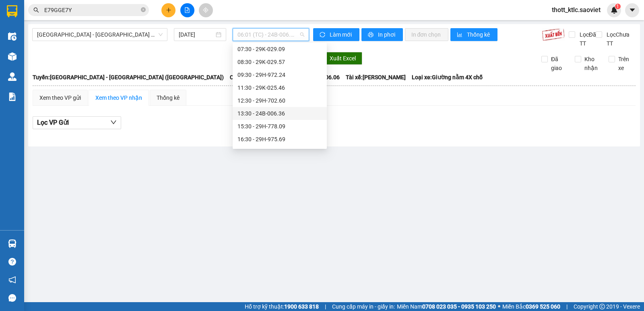
scroll to position [81, 0]
click at [266, 114] on div "17:30 - 29H-702.75" at bounding box center [280, 111] width 85 height 9
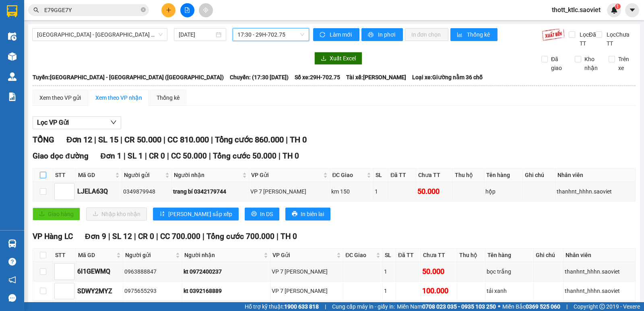
click at [44, 176] on input "checkbox" at bounding box center [43, 175] width 6 height 6
checkbox input "true"
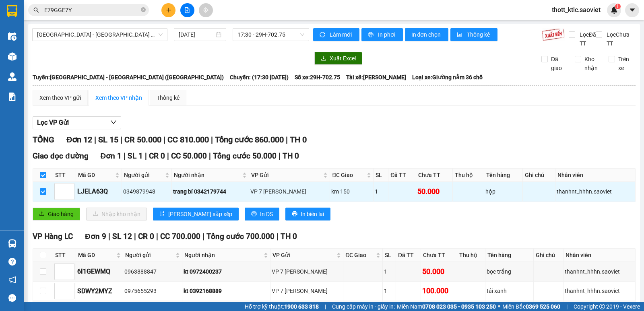
click at [42, 207] on div "Giao dọc đường Đơn 1 | SL 1 | CR 0 | CC 50.000 | Tổng cước 50.000 | TH 0 STT Mã…" at bounding box center [334, 188] width 603 height 76
click at [43, 211] on button "Giao hàng" at bounding box center [57, 214] width 48 height 13
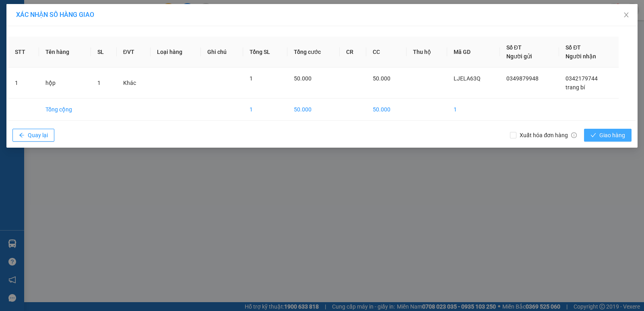
click at [608, 140] on button "Giao hàng" at bounding box center [608, 135] width 48 height 13
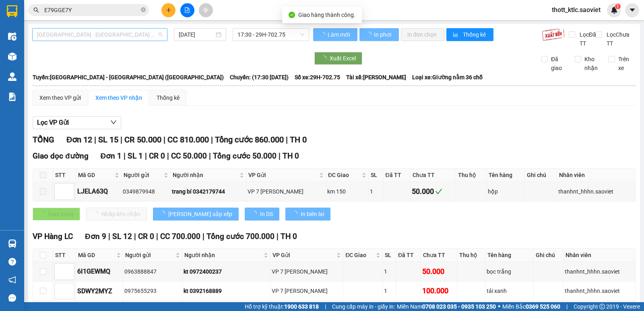
click at [97, 33] on span "[GEOGRAPHIC_DATA] - [GEOGRAPHIC_DATA] ([GEOGRAPHIC_DATA])" at bounding box center [100, 35] width 126 height 12
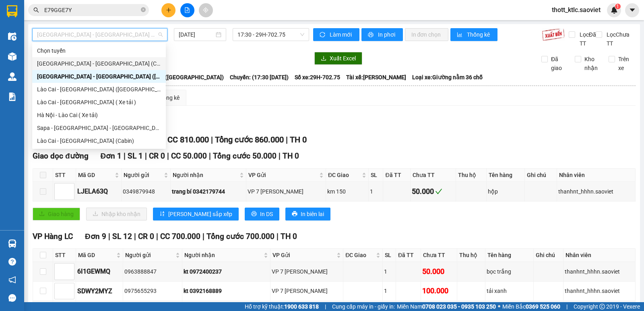
click at [72, 64] on div "[GEOGRAPHIC_DATA] - [GEOGRAPHIC_DATA] (Cabin)" at bounding box center [99, 63] width 124 height 9
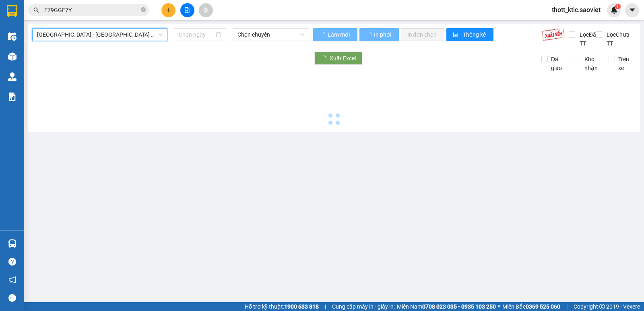
type input "[DATE]"
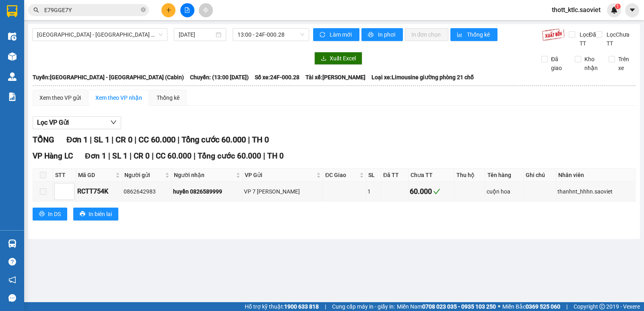
click at [89, 25] on div "[GEOGRAPHIC_DATA] - [GEOGRAPHIC_DATA] (Cabin) [DATE] 13:00 - 24F-000.28 Làm mới…" at bounding box center [334, 131] width 612 height 215
click at [83, 35] on span "[GEOGRAPHIC_DATA] - [GEOGRAPHIC_DATA] (Cabin)" at bounding box center [100, 35] width 126 height 12
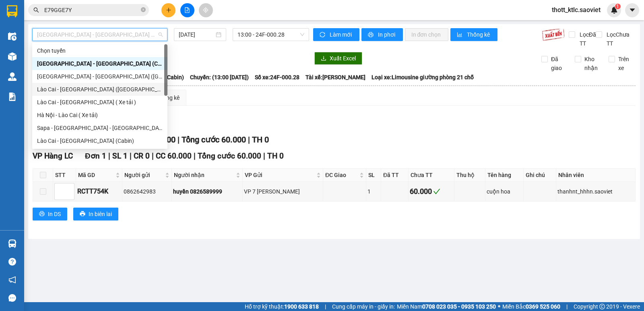
click at [52, 87] on div "Lào Cai - [GEOGRAPHIC_DATA] ([GEOGRAPHIC_DATA])" at bounding box center [100, 89] width 126 height 9
type input "[DATE]"
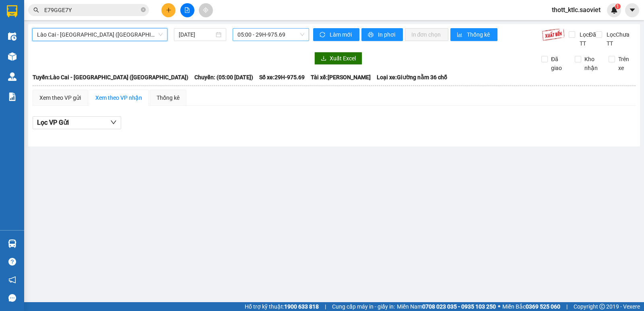
click at [291, 36] on span "05:00 - 29H-975.69" at bounding box center [271, 35] width 66 height 12
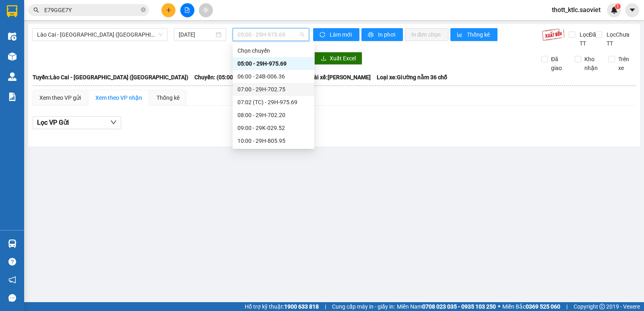
drag, startPoint x: 262, startPoint y: 76, endPoint x: 262, endPoint y: 91, distance: 14.9
click at [262, 91] on div "Chọn chuyến 05:00 - 29H-975.69 06:00 - 24B-006.36 07:00 - 29H-702.75 07:02 (TC)…" at bounding box center [274, 140] width 82 height 193
click at [262, 91] on div "07:00 - 29H-702.75" at bounding box center [274, 89] width 72 height 9
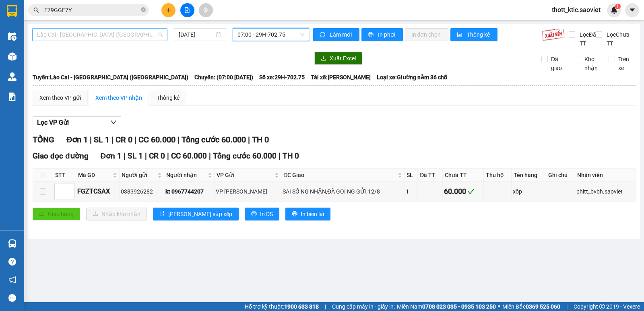
click at [130, 31] on span "Lào Cai - [GEOGRAPHIC_DATA] ([GEOGRAPHIC_DATA])" at bounding box center [100, 35] width 126 height 12
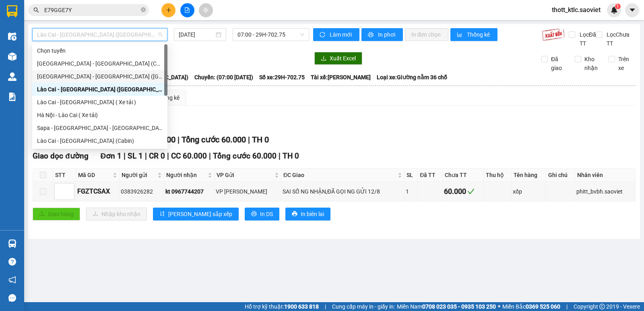
click at [93, 74] on div "[GEOGRAPHIC_DATA] - [GEOGRAPHIC_DATA] ([GEOGRAPHIC_DATA])" at bounding box center [100, 76] width 126 height 9
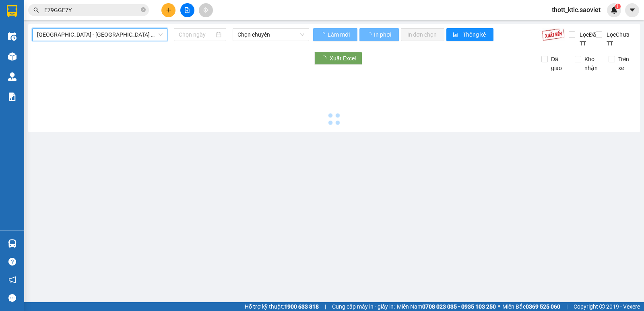
type input "[DATE]"
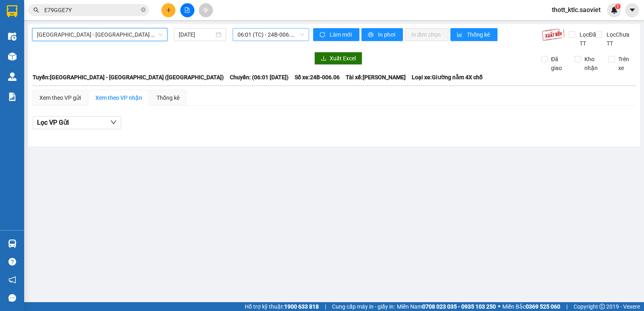
click at [251, 34] on span "06:01 (TC) - 24B-006.06" at bounding box center [271, 35] width 66 height 12
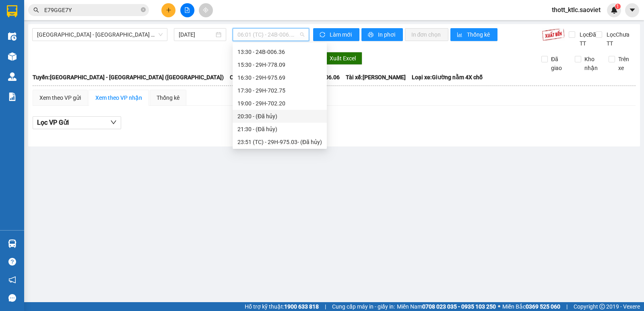
scroll to position [89, 0]
click at [255, 103] on div "17:30 - 29H-702.75" at bounding box center [280, 103] width 85 height 9
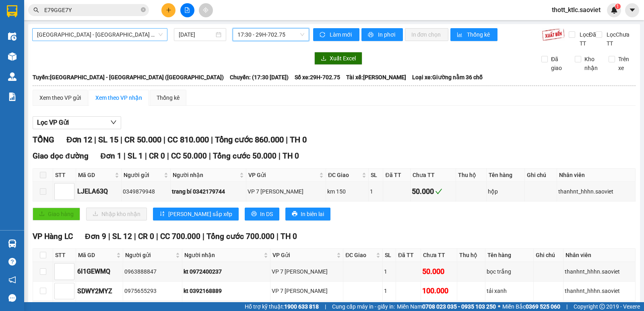
click at [99, 31] on span "[GEOGRAPHIC_DATA] - [GEOGRAPHIC_DATA] ([GEOGRAPHIC_DATA])" at bounding box center [100, 35] width 126 height 12
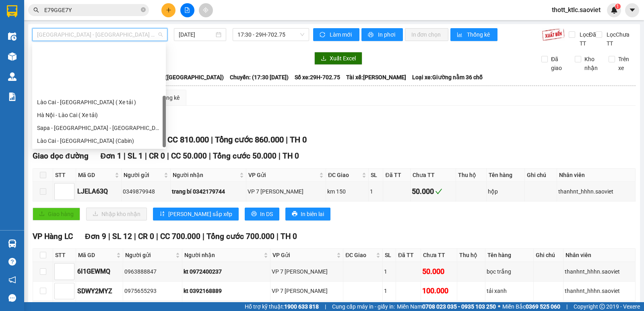
scroll to position [64, 0]
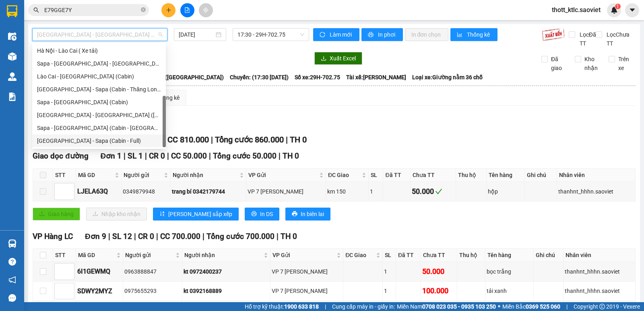
click at [58, 140] on div "[GEOGRAPHIC_DATA] - Sapa (Cabin - Full)" at bounding box center [99, 140] width 124 height 9
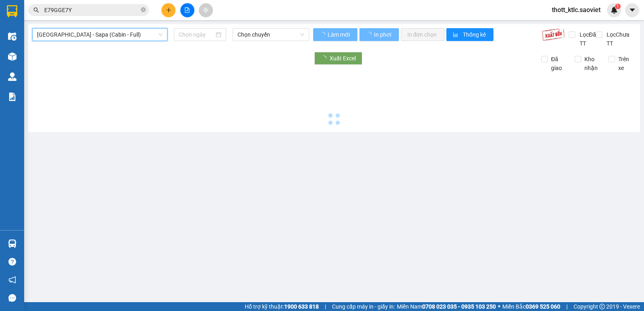
type input "[DATE]"
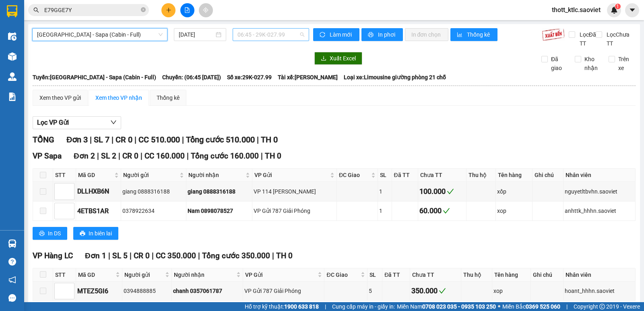
click at [275, 34] on span "06:45 - 29K-027.99" at bounding box center [271, 35] width 66 height 12
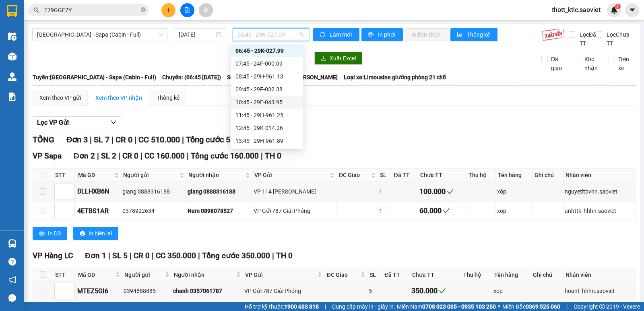
scroll to position [129, 0]
click at [287, 74] on div "17:45 - 29F-032.69" at bounding box center [266, 76] width 63 height 9
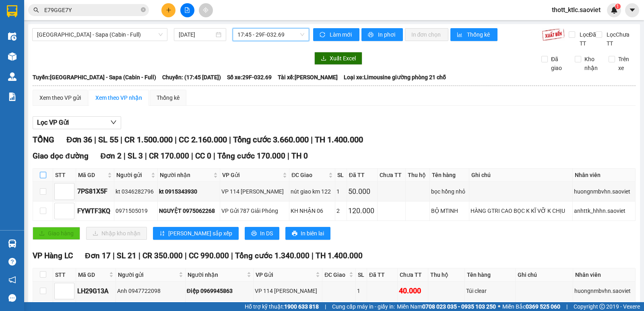
click at [44, 174] on input "checkbox" at bounding box center [43, 175] width 6 height 6
checkbox input "true"
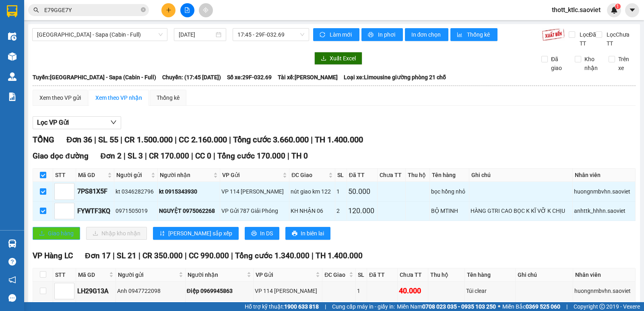
click at [56, 235] on span "Giao hàng" at bounding box center [61, 233] width 26 height 9
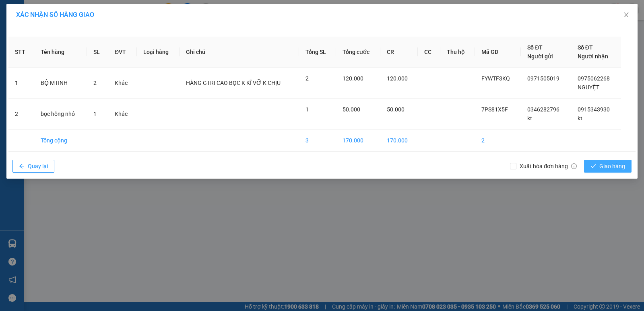
click at [589, 169] on button "Giao hàng" at bounding box center [608, 166] width 48 height 13
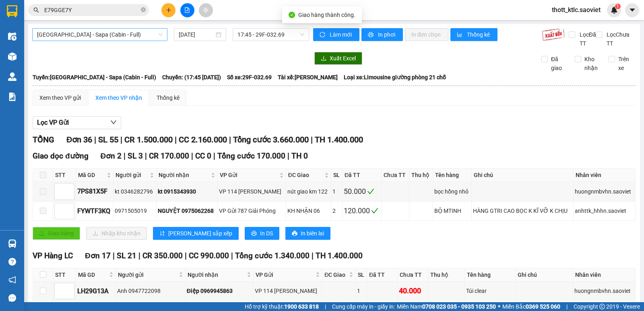
click at [109, 32] on span "[GEOGRAPHIC_DATA] - Sapa (Cabin - Full)" at bounding box center [100, 35] width 126 height 12
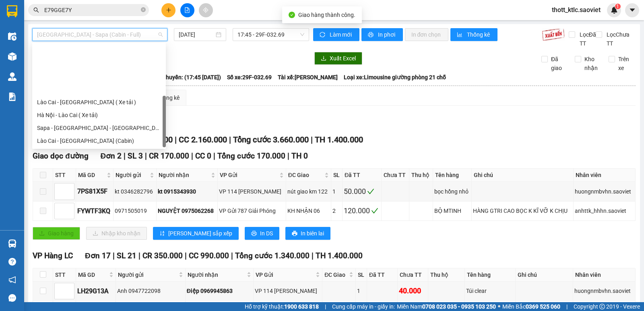
scroll to position [64, 0]
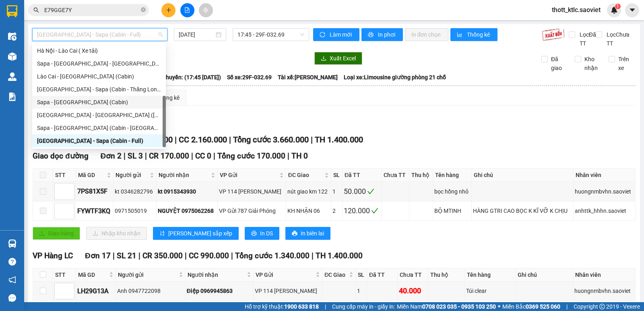
click at [64, 103] on div "Sapa - [GEOGRAPHIC_DATA] (Cabin)" at bounding box center [99, 102] width 124 height 9
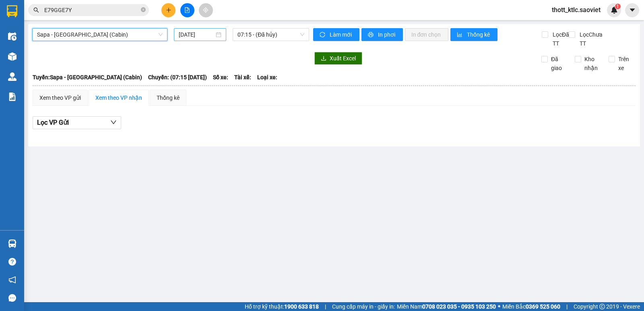
click at [186, 40] on div "[DATE]" at bounding box center [200, 34] width 53 height 13
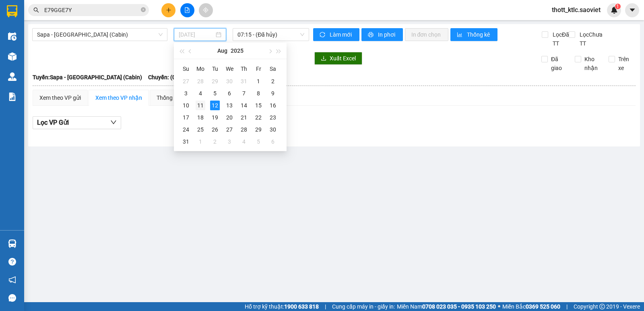
click at [201, 105] on div "11" at bounding box center [201, 106] width 10 height 10
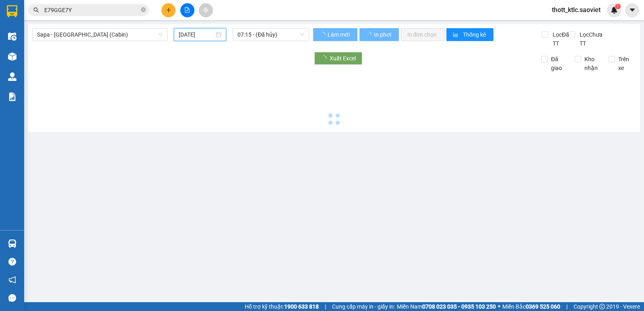
type input "[DATE]"
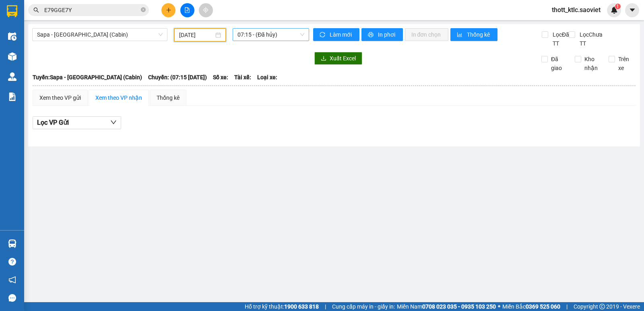
click at [264, 35] on span "07:15 - (Đã hủy)" at bounding box center [271, 35] width 66 height 12
type input "03269"
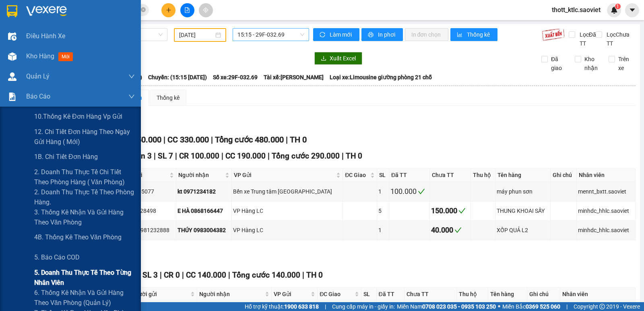
click at [45, 281] on span "5. Doanh thu thực tế theo từng nhân viên" at bounding box center [84, 278] width 101 height 20
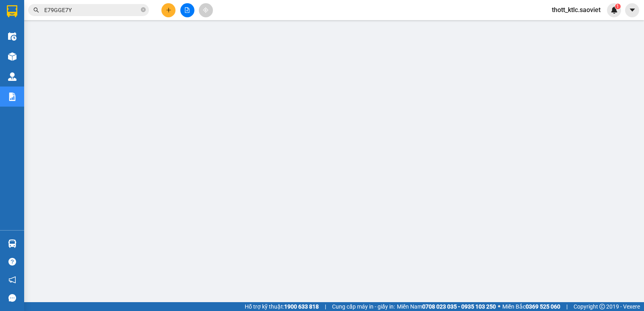
click at [577, 8] on span "thott_ktlc.saoviet" at bounding box center [576, 10] width 62 height 10
click at [568, 23] on span "Đăng xuất" at bounding box center [579, 25] width 45 height 9
